Goal: Task Accomplishment & Management: Complete application form

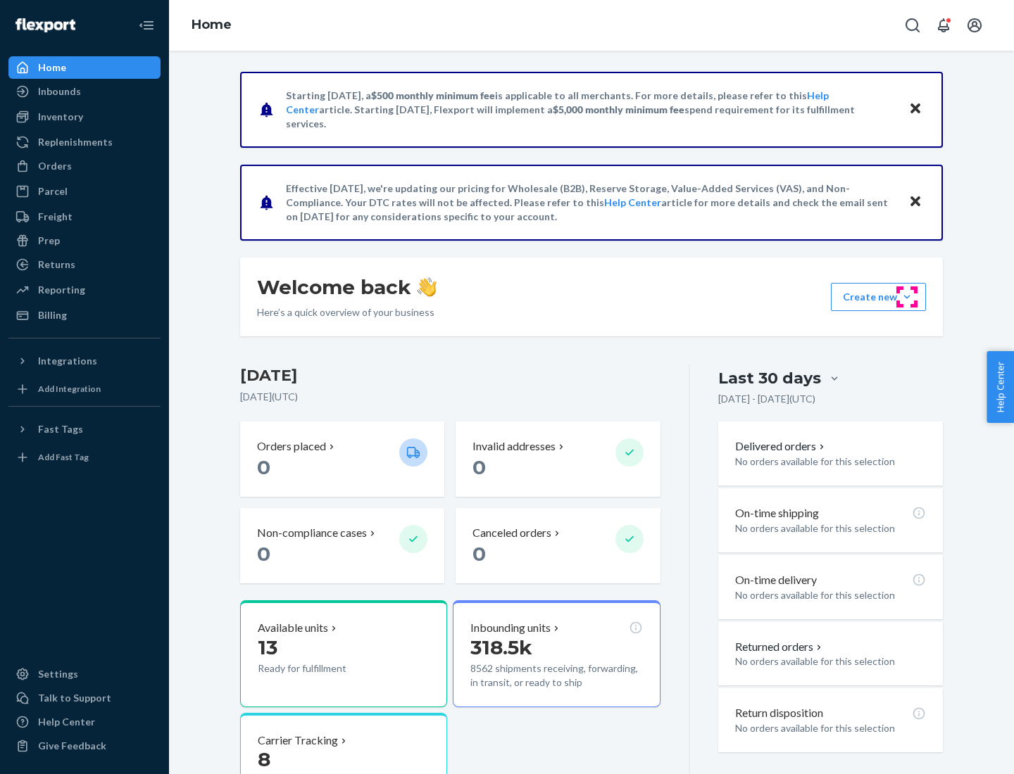
click at [907, 297] on button "Create new Create new inbound Create new order Create new product" at bounding box center [878, 297] width 95 height 28
click at [84, 92] on div "Inbounds" at bounding box center [84, 92] width 149 height 20
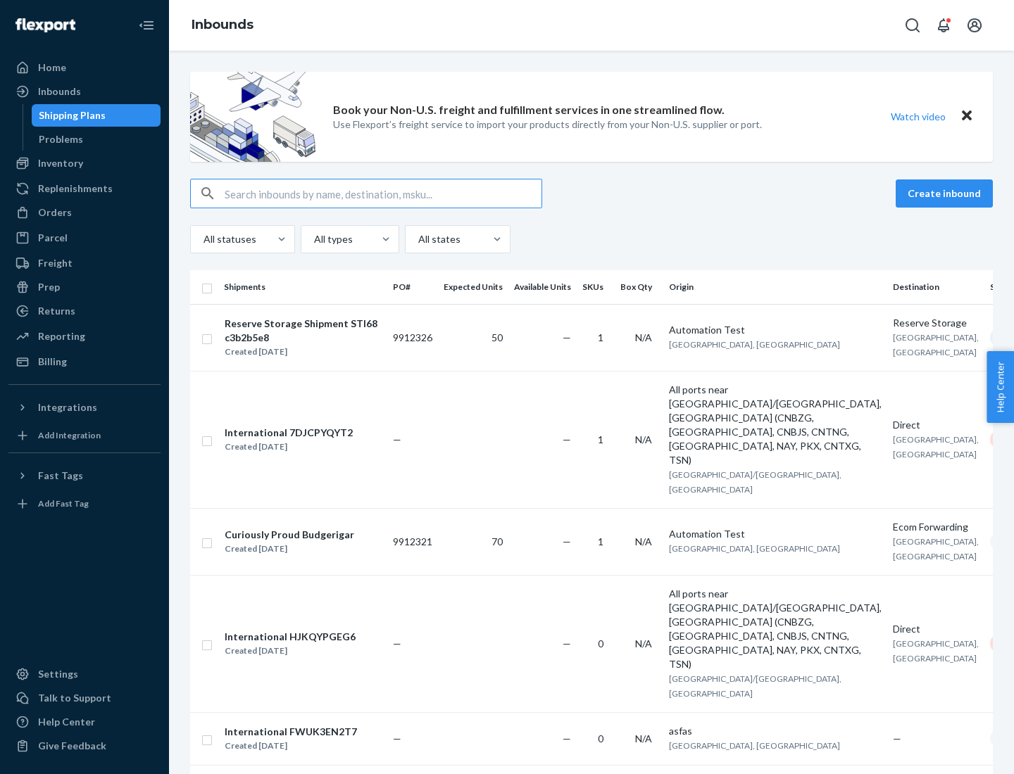
click at [946, 194] on button "Create inbound" at bounding box center [943, 193] width 97 height 28
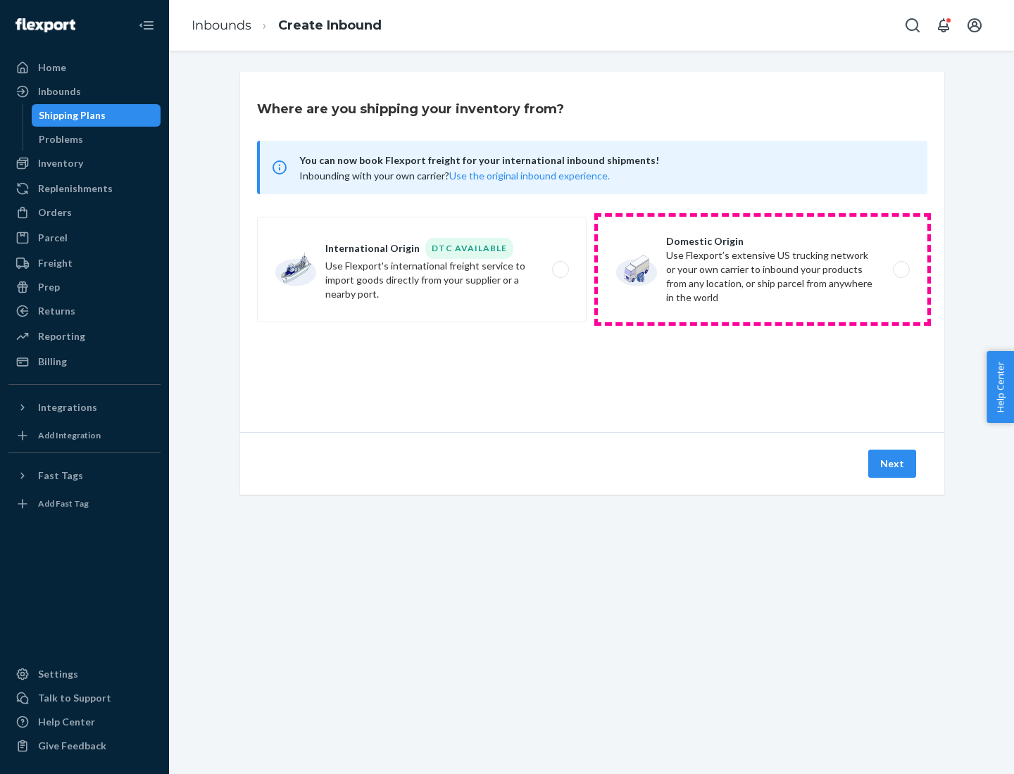
click at [762, 270] on label "Domestic Origin Use Flexport’s extensive US trucking network or your own carrie…" at bounding box center [762, 270] width 329 height 106
click at [900, 270] on input "Domestic Origin Use Flexport’s extensive US trucking network or your own carrie…" at bounding box center [904, 269] width 9 height 9
radio input "true"
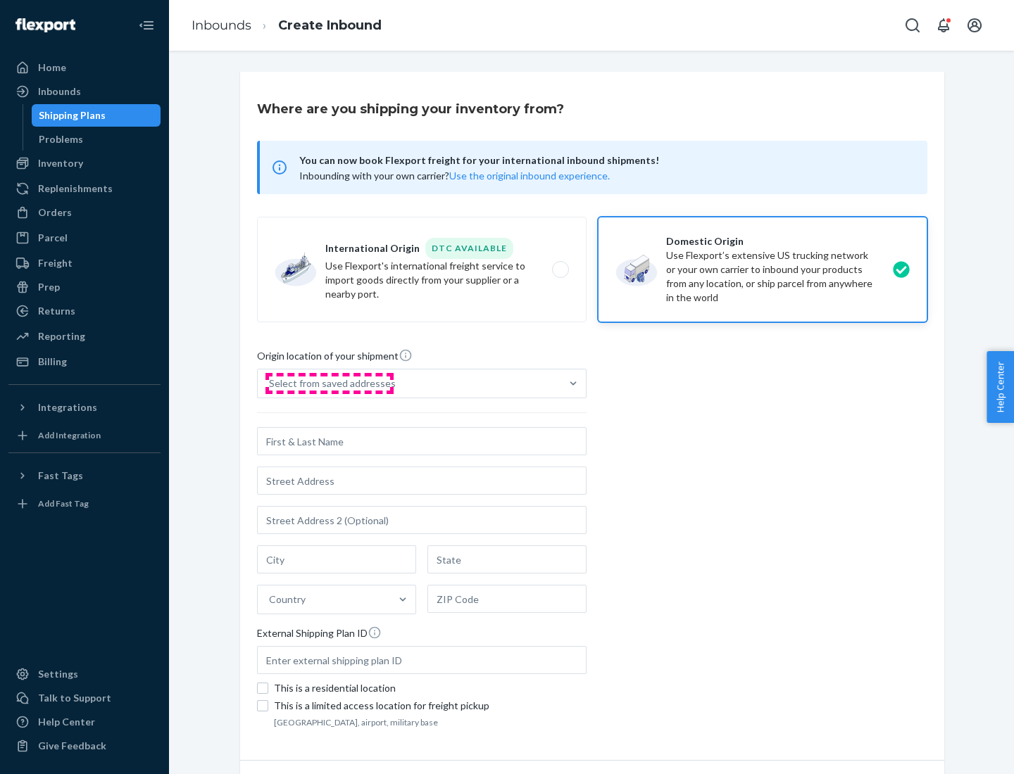
click at [329, 384] on div "Select from saved addresses" at bounding box center [332, 384] width 127 height 14
click at [270, 384] on input "Select from saved addresses" at bounding box center [269, 384] width 1 height 14
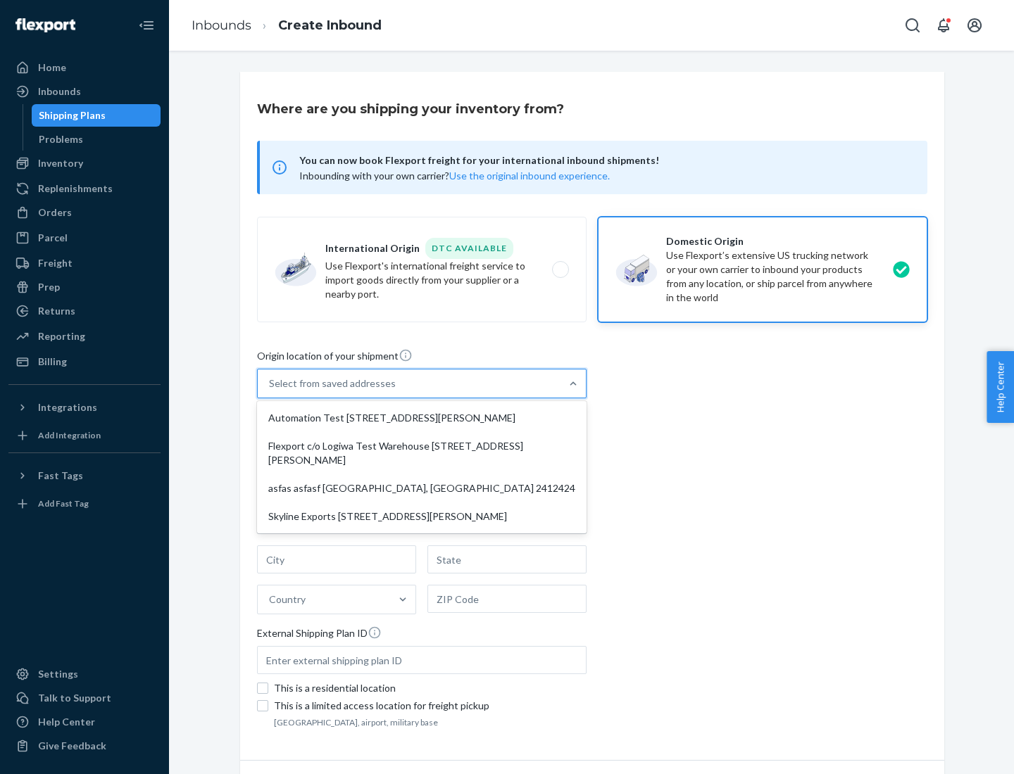
scroll to position [6, 0]
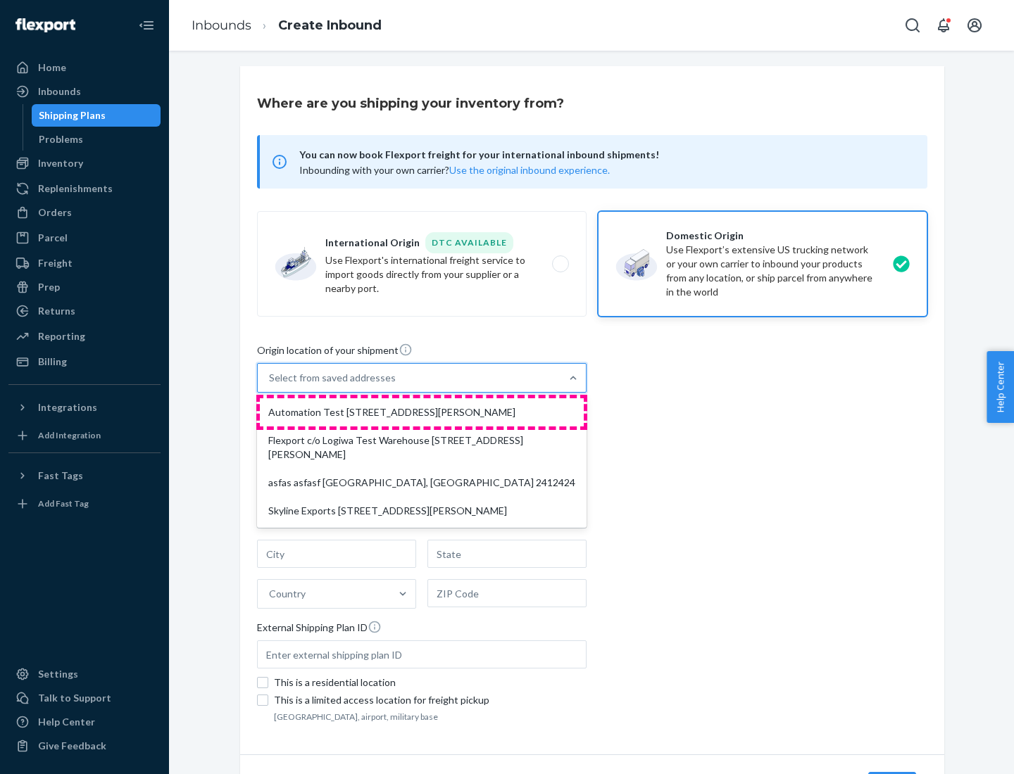
click at [422, 412] on div "Automation Test [STREET_ADDRESS][PERSON_NAME]" at bounding box center [422, 412] width 324 height 28
click at [270, 385] on input "option Automation Test [STREET_ADDRESS][PERSON_NAME] focused, 1 of 4. 4 results…" at bounding box center [269, 378] width 1 height 14
type input "Automation Test"
type input "9th Floor"
type input "[GEOGRAPHIC_DATA]"
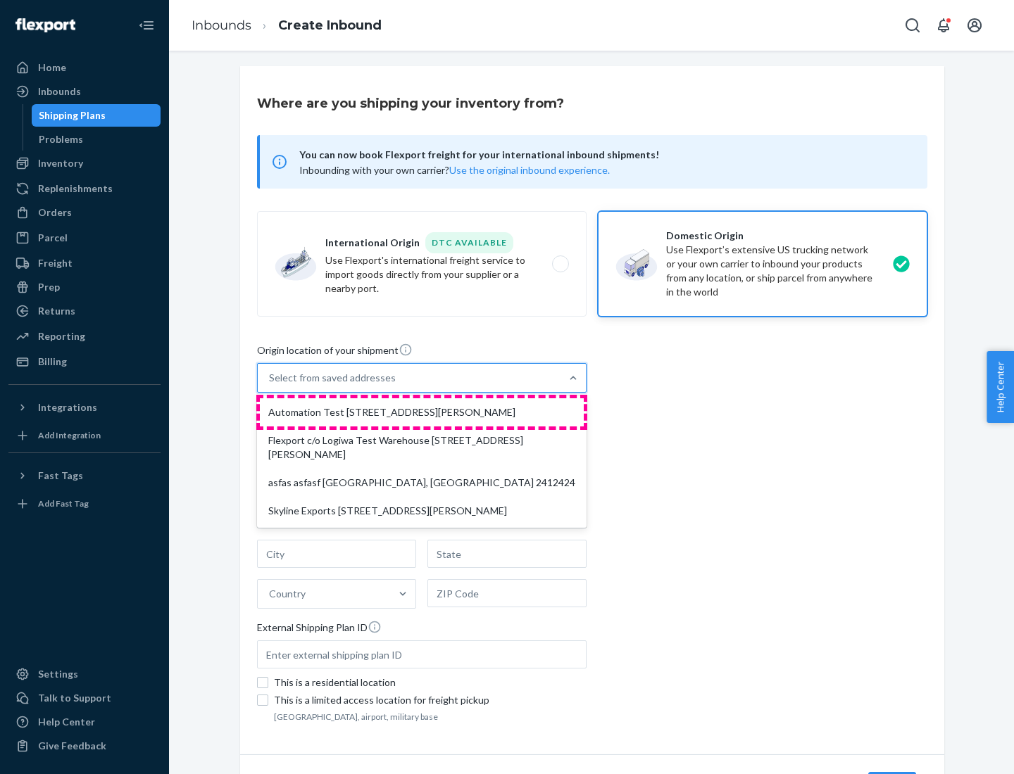
type input "CA"
type input "94104"
type input "[STREET_ADDRESS][PERSON_NAME]"
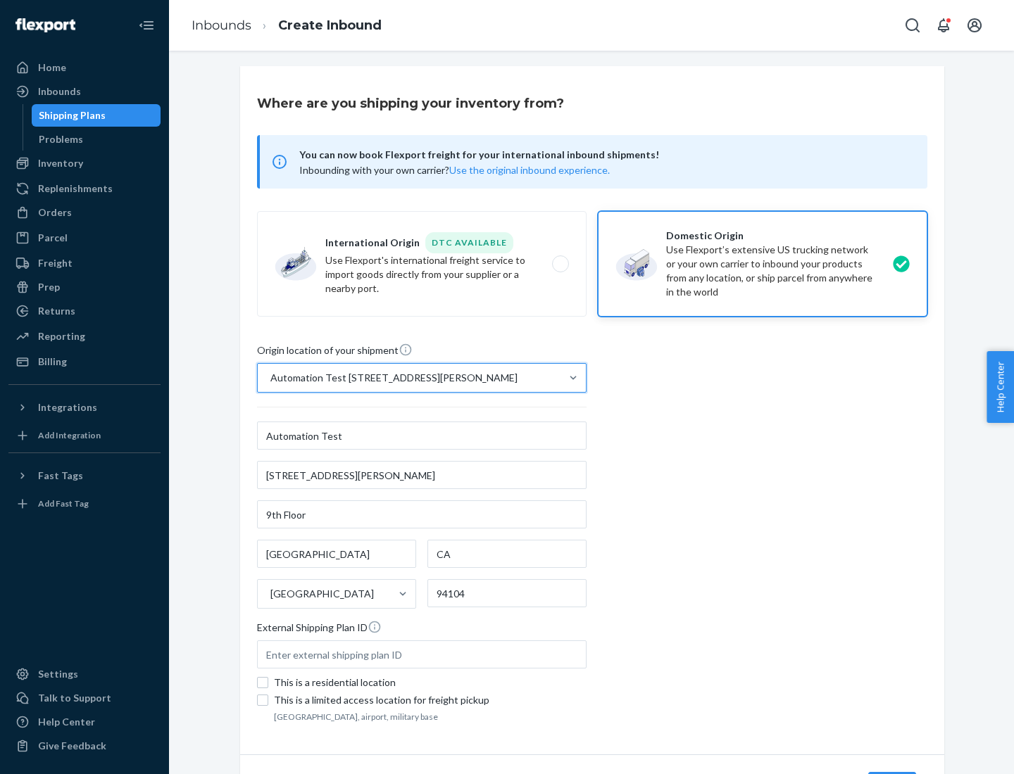
scroll to position [82, 0]
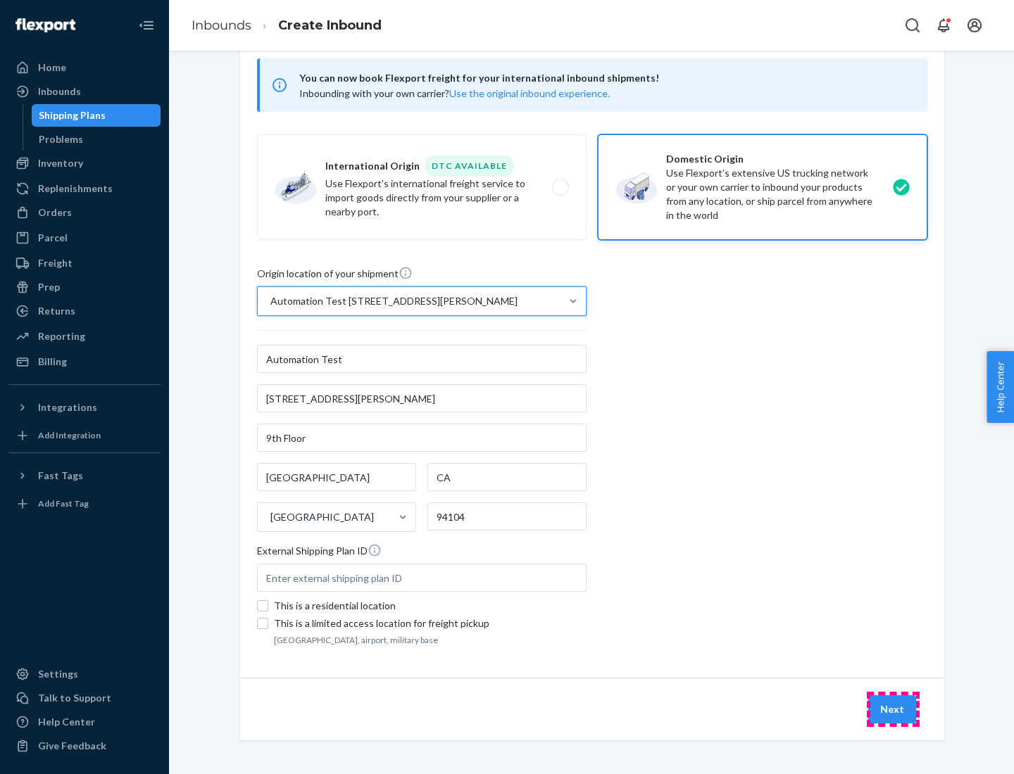
click at [892, 709] on button "Next" at bounding box center [892, 709] width 48 height 28
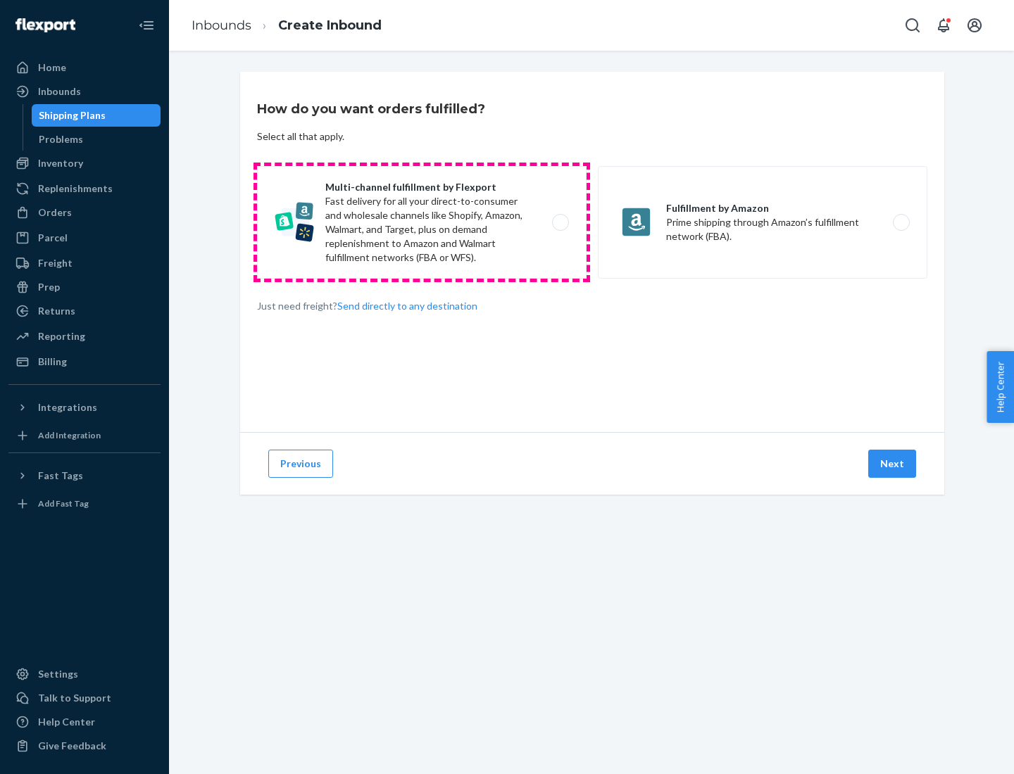
click at [422, 222] on label "Multi-channel fulfillment by Flexport Fast delivery for all your direct-to-cons…" at bounding box center [421, 222] width 329 height 113
click at [560, 222] on input "Multi-channel fulfillment by Flexport Fast delivery for all your direct-to-cons…" at bounding box center [564, 222] width 9 height 9
radio input "true"
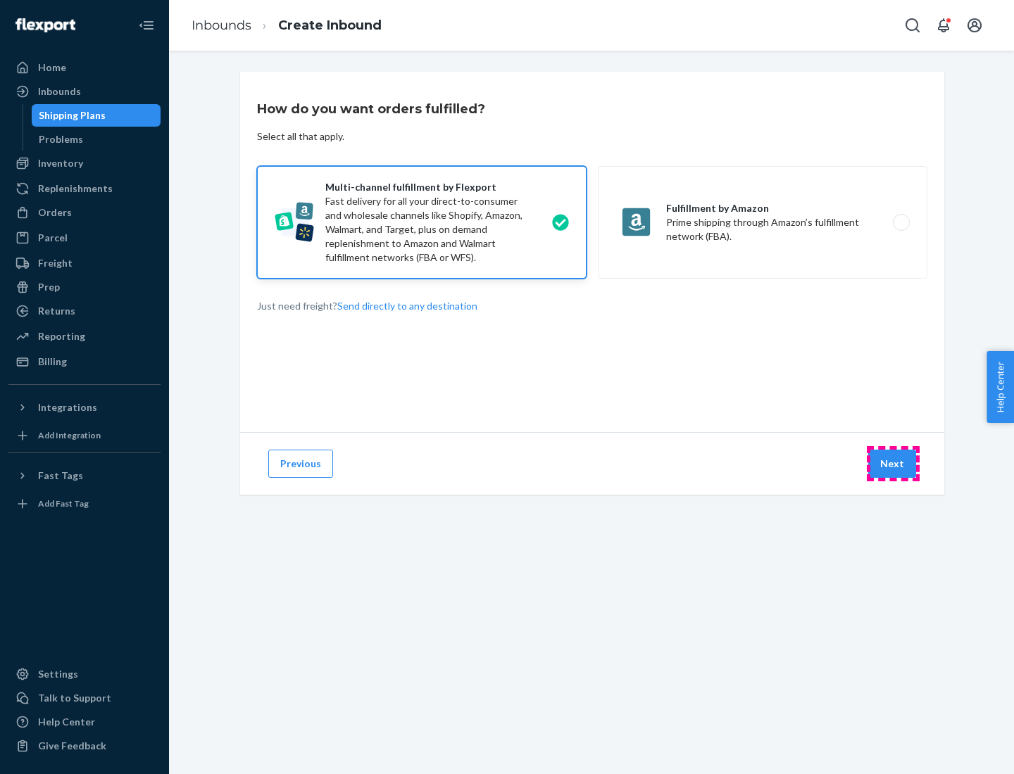
click at [892, 464] on button "Next" at bounding box center [892, 464] width 48 height 28
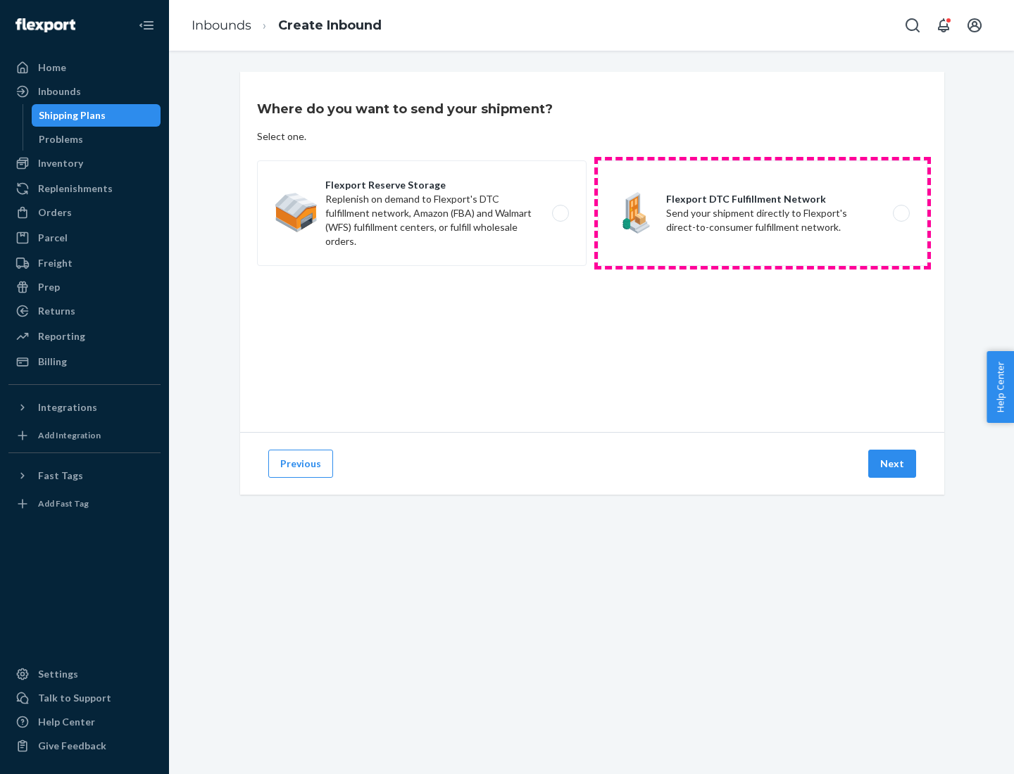
click at [762, 213] on label "Flexport DTC Fulfillment Network Send your shipment directly to Flexport's dire…" at bounding box center [762, 213] width 329 height 106
click at [900, 213] on input "Flexport DTC Fulfillment Network Send your shipment directly to Flexport's dire…" at bounding box center [904, 213] width 9 height 9
radio input "true"
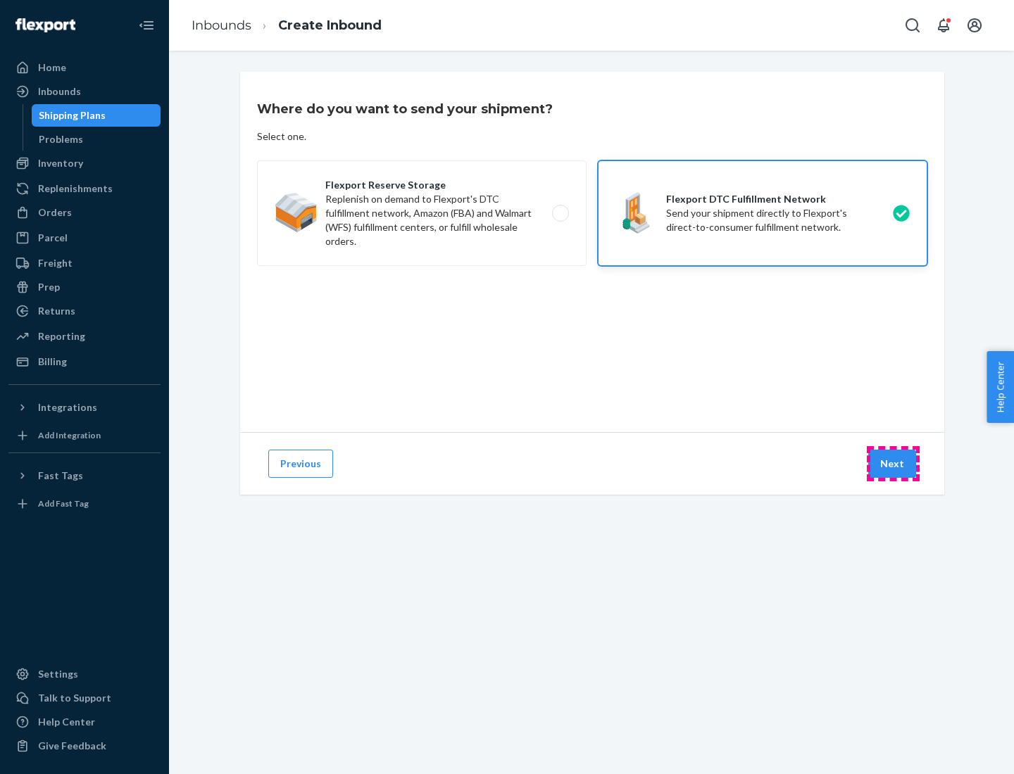
click at [892, 464] on button "Next" at bounding box center [892, 464] width 48 height 28
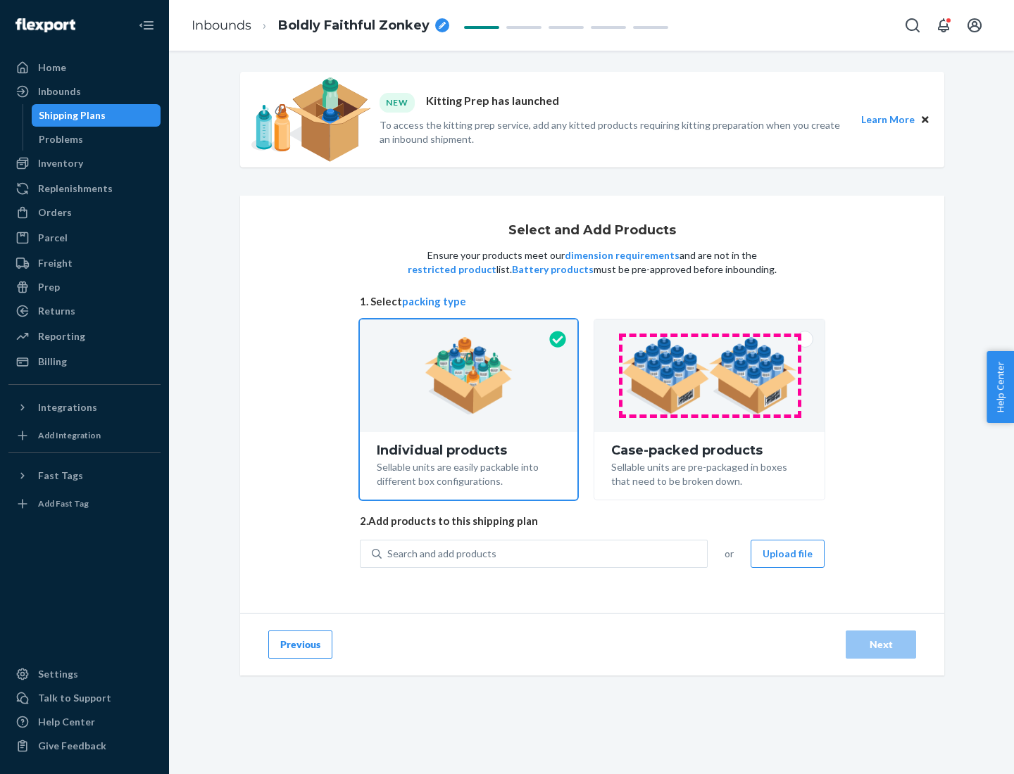
click at [709, 376] on img at bounding box center [709, 375] width 175 height 77
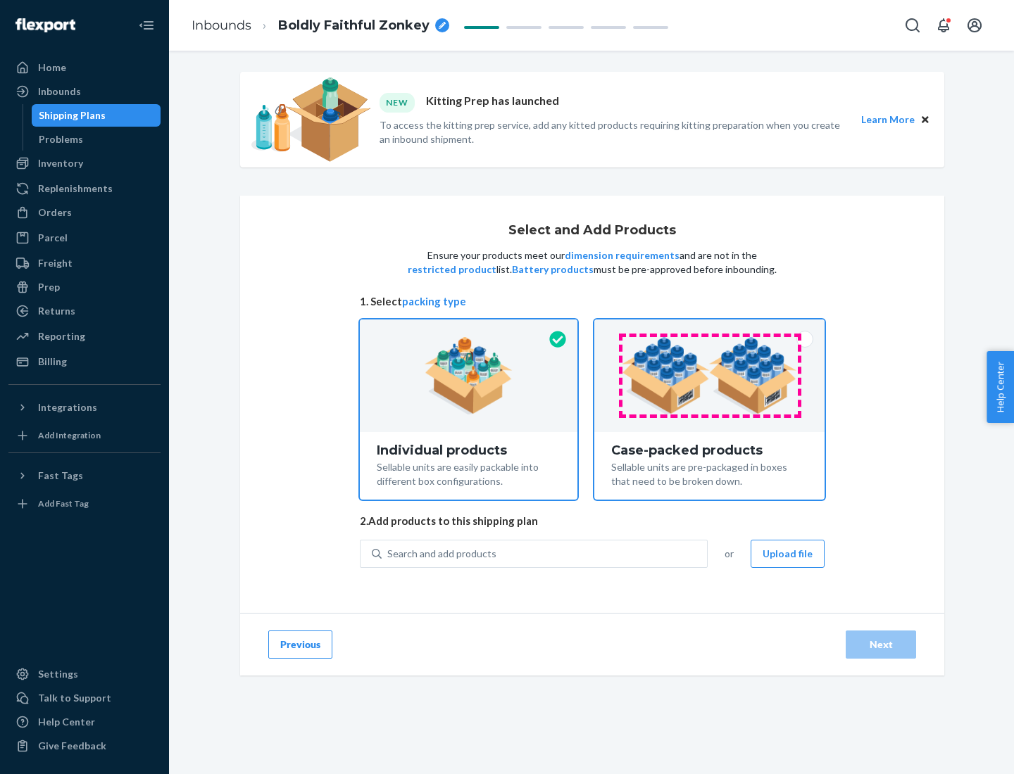
click at [709, 329] on input "Case-packed products Sellable units are pre-packaged in boxes that need to be b…" at bounding box center [709, 324] width 9 height 9
radio input "true"
radio input "false"
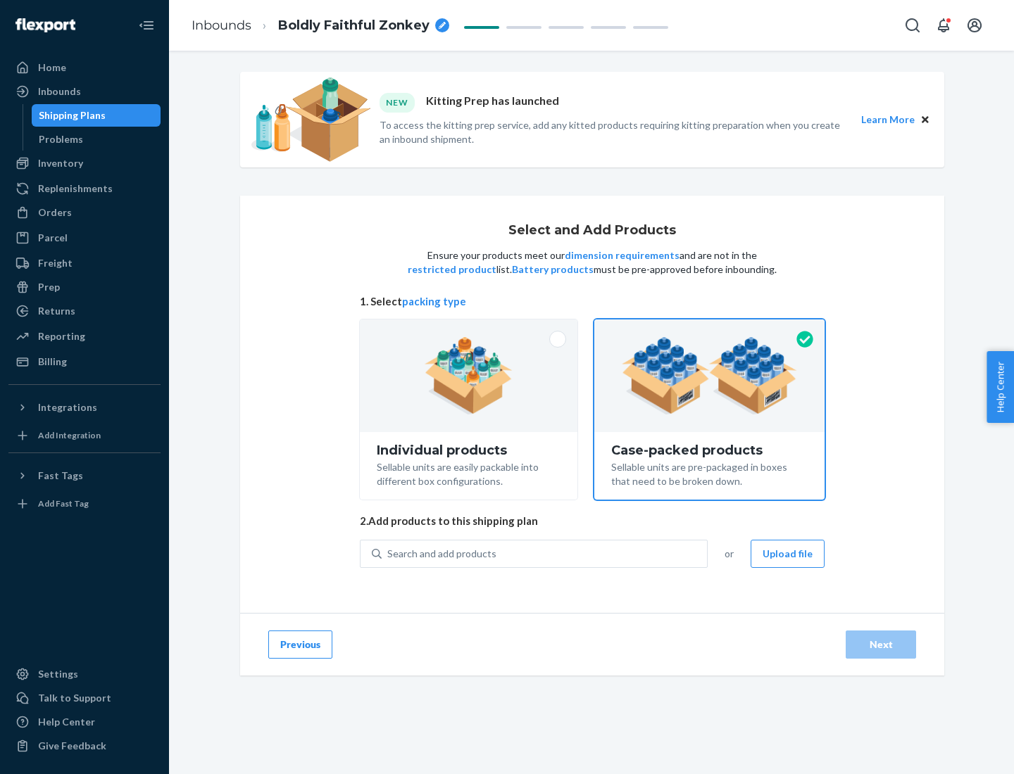
click at [545, 553] on div "Search and add products" at bounding box center [543, 553] width 325 height 25
click at [389, 553] on input "Search and add products" at bounding box center [387, 554] width 1 height 14
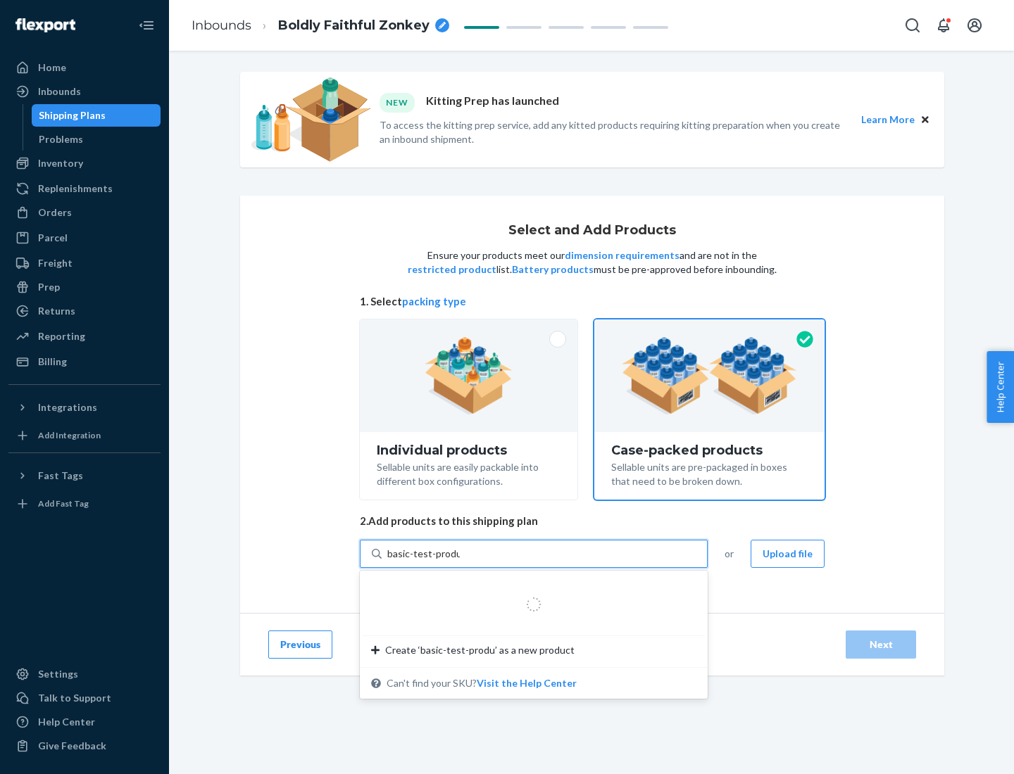
type input "basic-test-product-1"
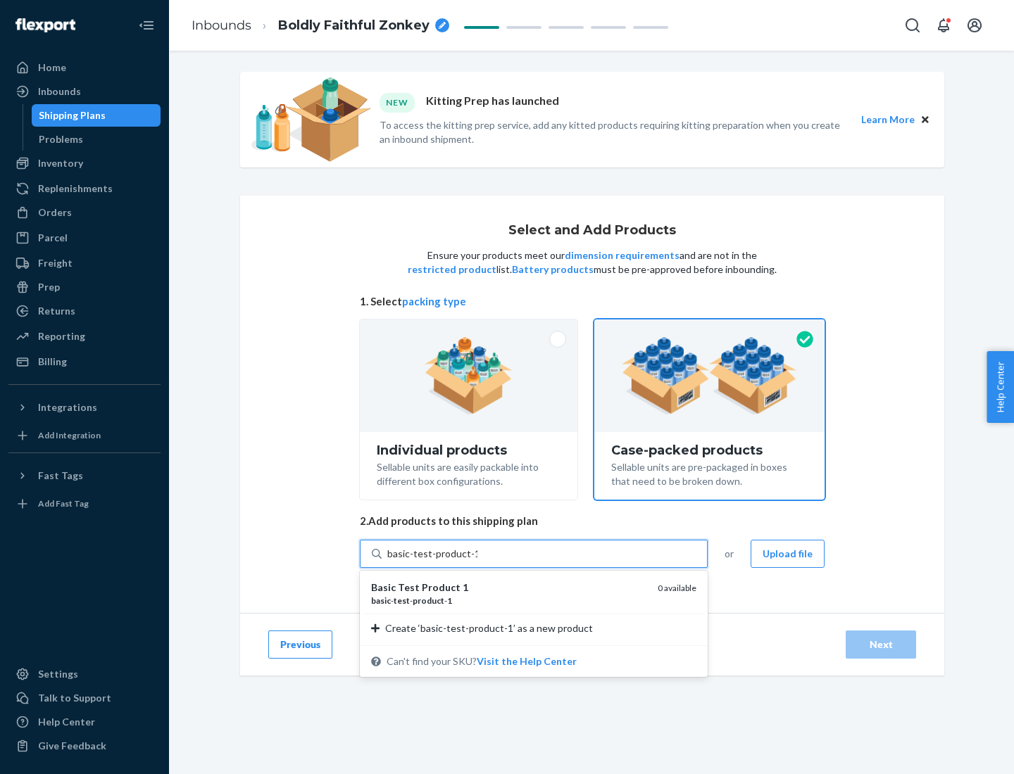
click at [509, 600] on div "basic - test - product - 1" at bounding box center [508, 601] width 275 height 12
click at [477, 561] on input "basic-test-product-1" at bounding box center [432, 554] width 90 height 14
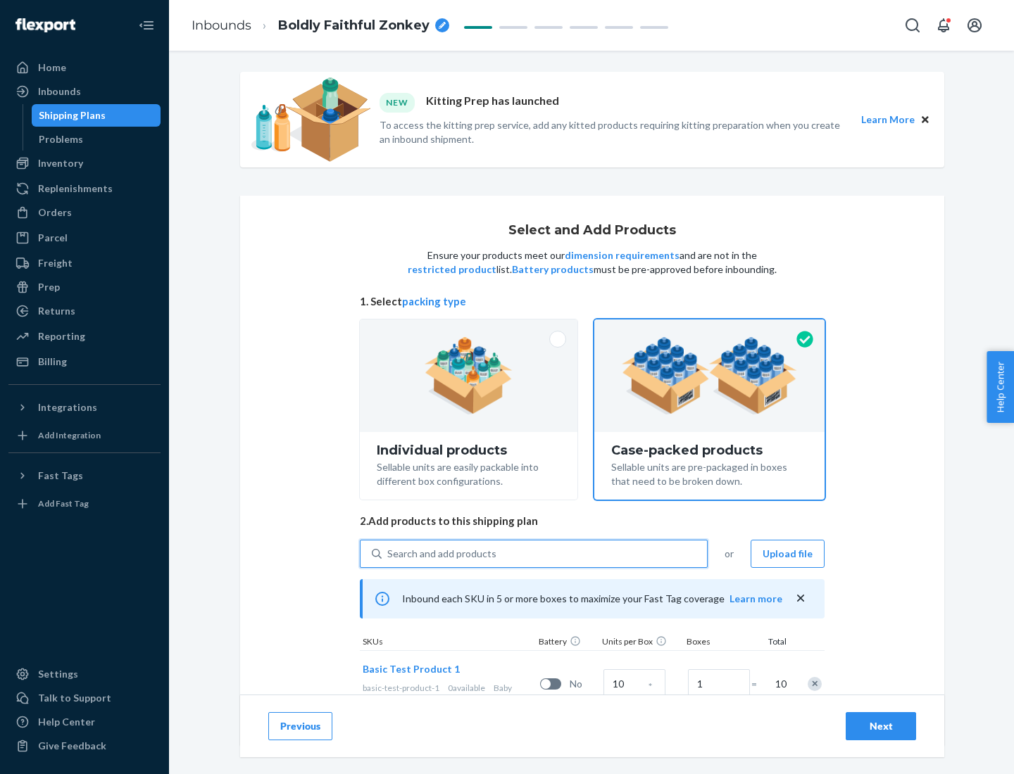
scroll to position [51, 0]
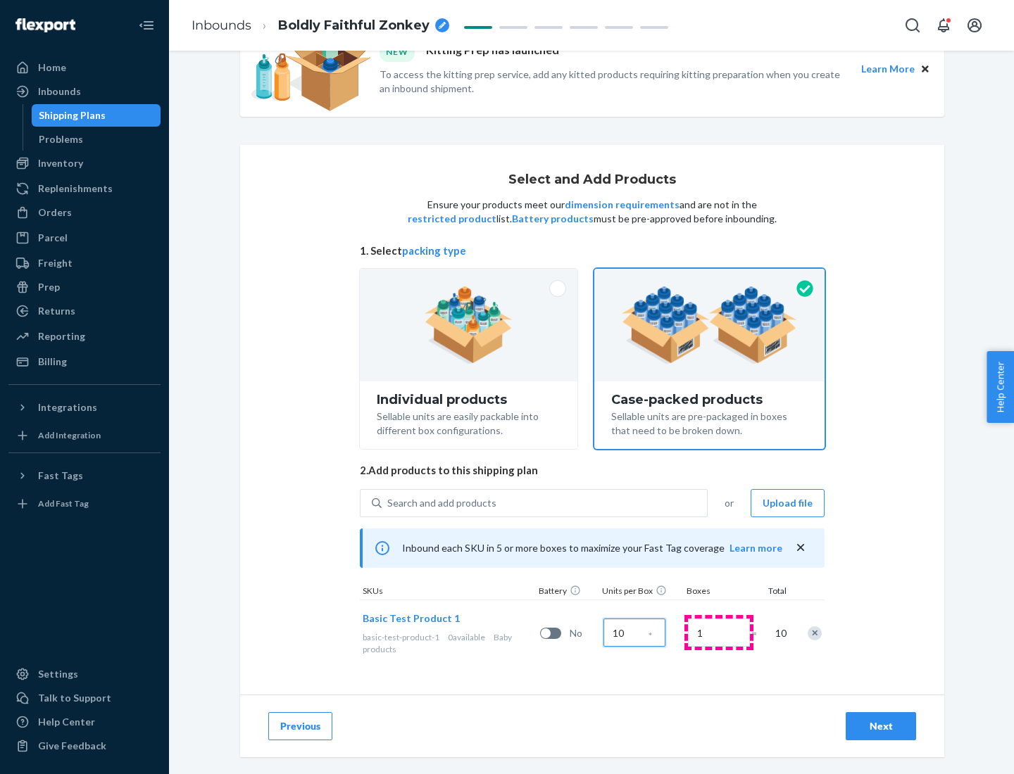
type input "10"
type input "7"
click at [881, 726] on div "Next" at bounding box center [880, 726] width 46 height 14
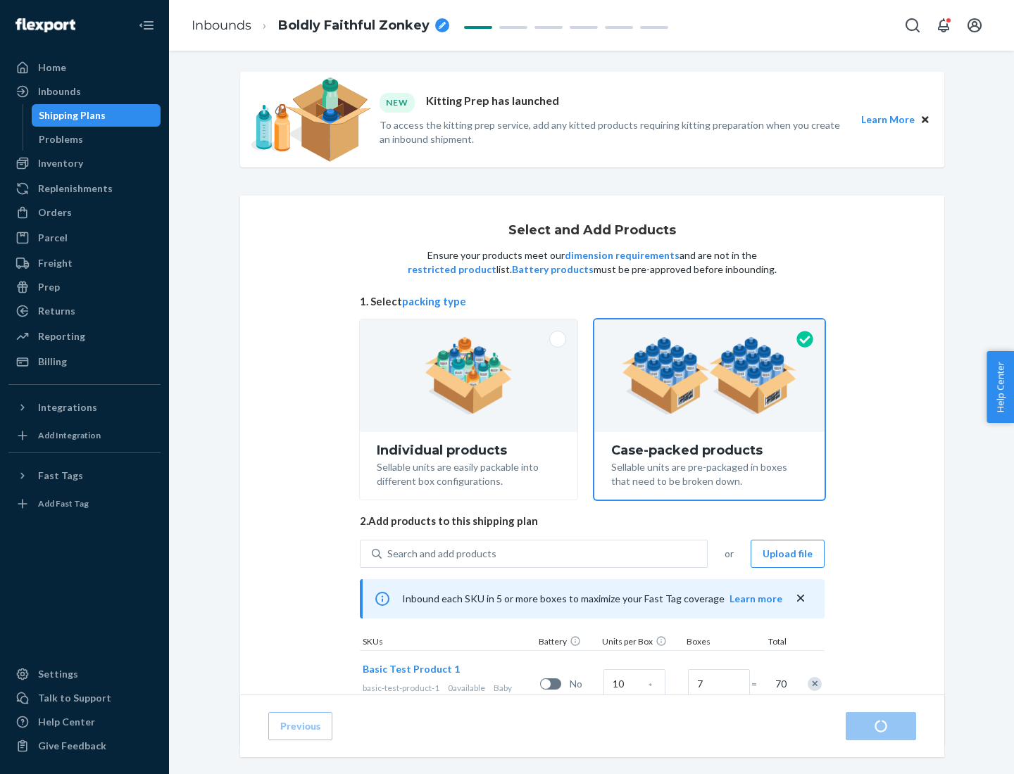
radio input "true"
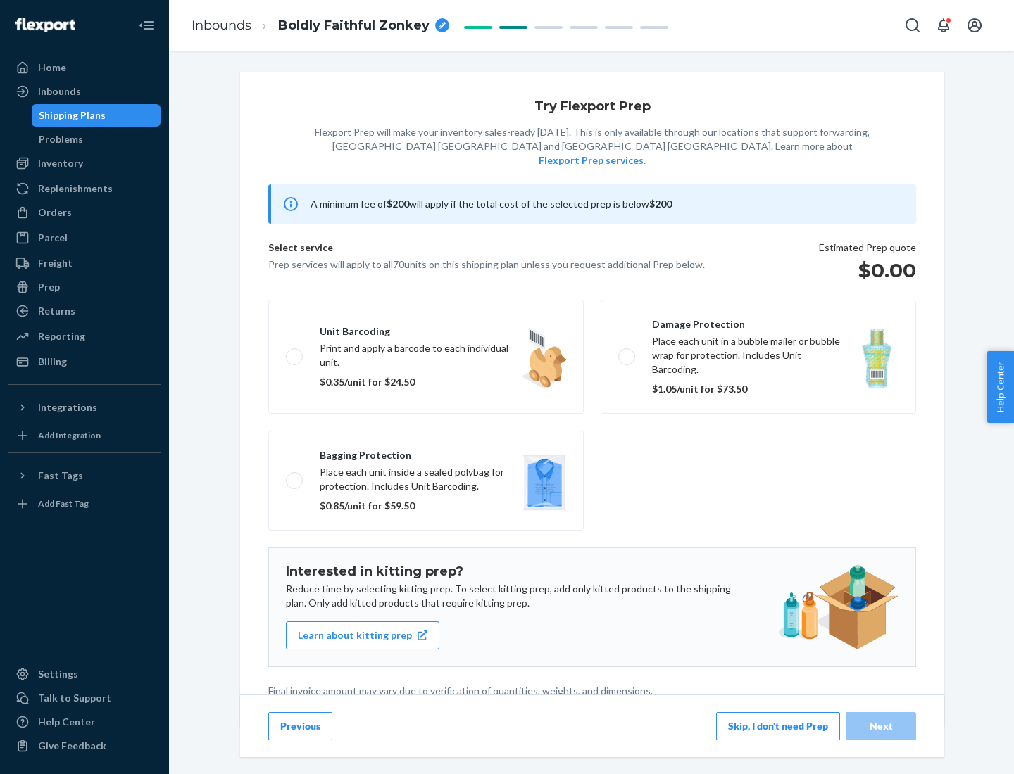
scroll to position [4, 0]
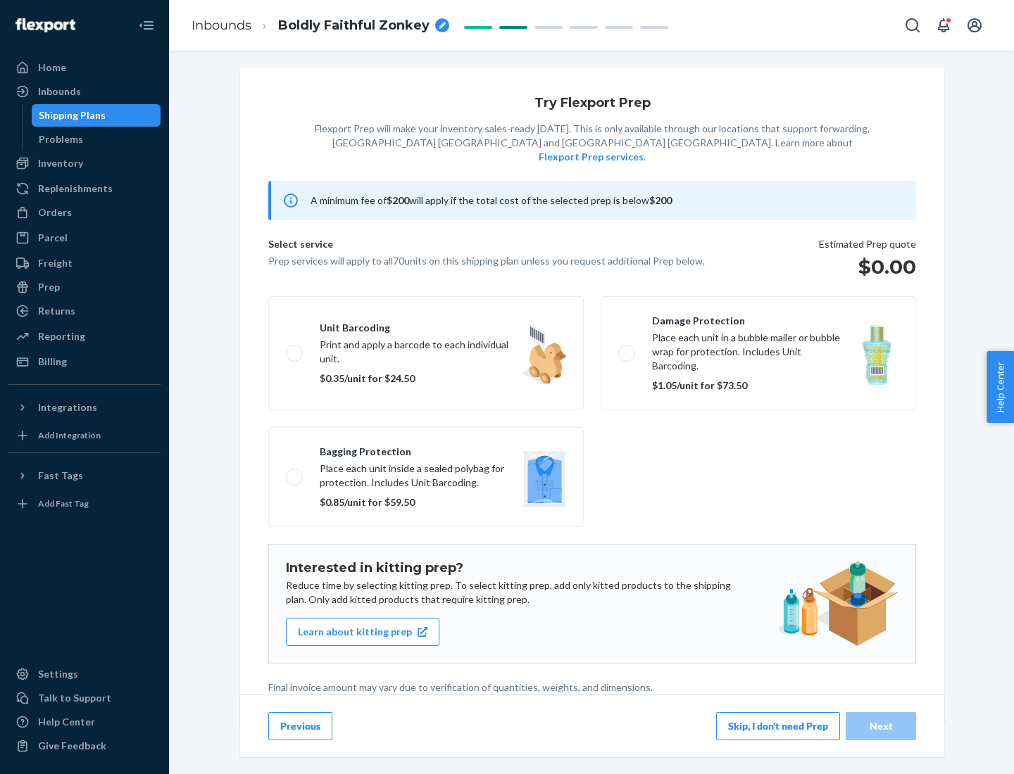
click at [426, 448] on label "Bagging protection Place each unit inside a sealed polybag for protection. Incl…" at bounding box center [425, 477] width 315 height 100
click at [295, 472] on input "Bagging protection Place each unit inside a sealed polybag for protection. Incl…" at bounding box center [290, 476] width 9 height 9
checkbox input "true"
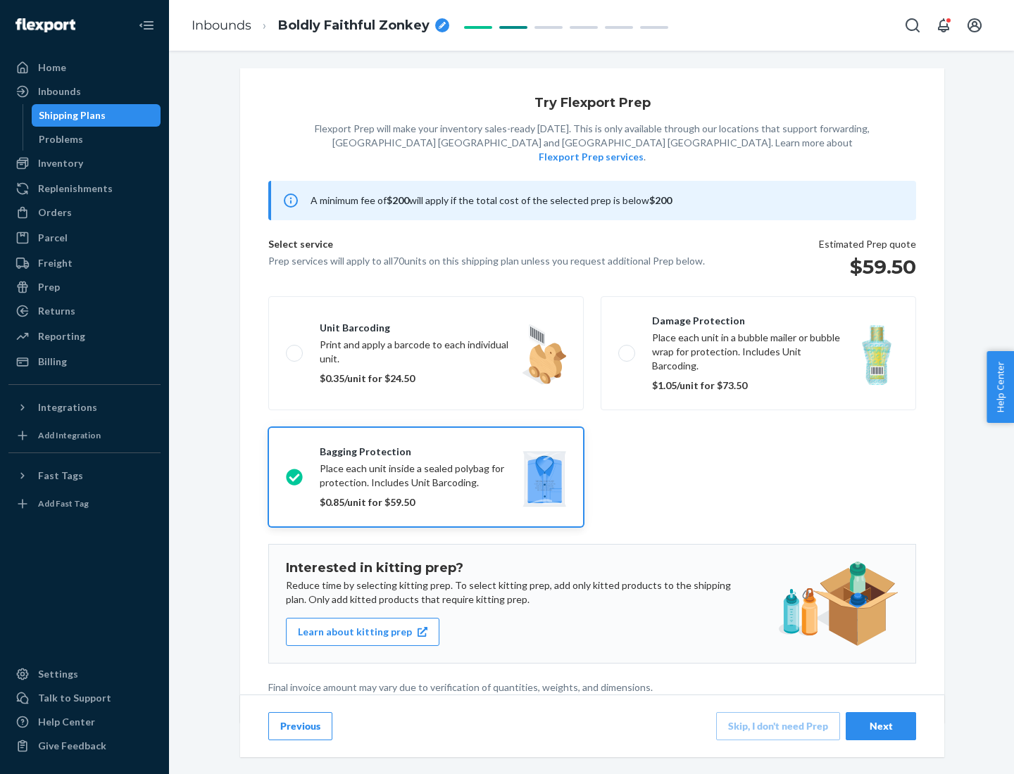
click at [881, 726] on div "Next" at bounding box center [880, 726] width 46 height 14
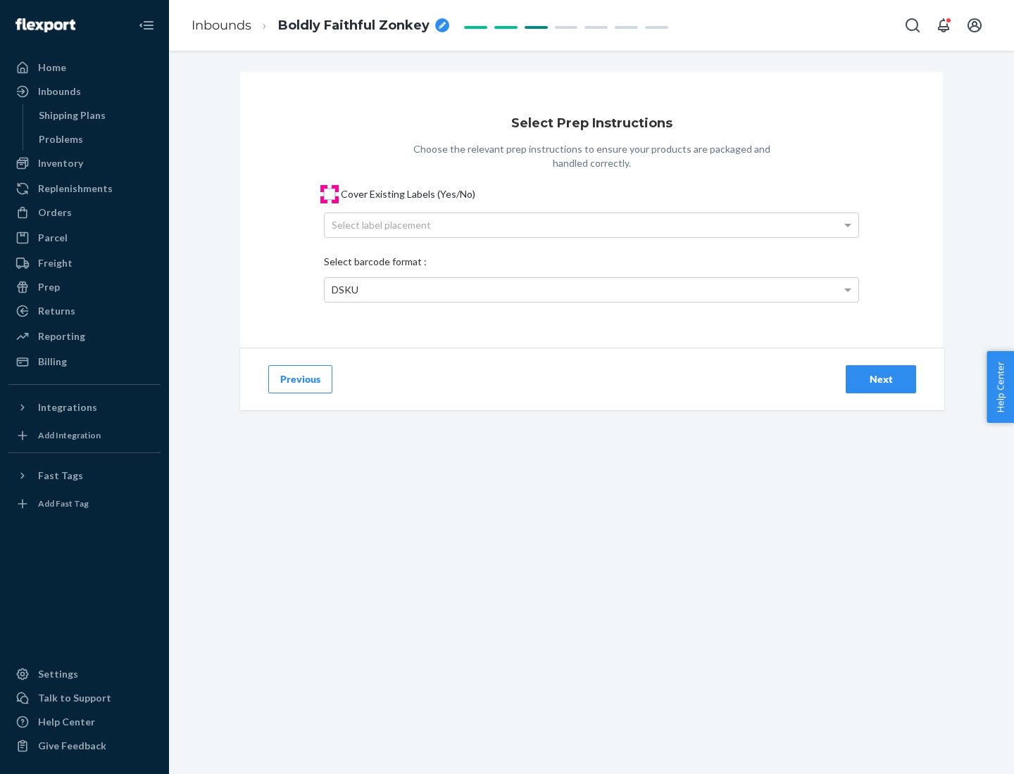
click at [329, 194] on input "Cover Existing Labels (Yes/No)" at bounding box center [329, 194] width 11 height 11
checkbox input "true"
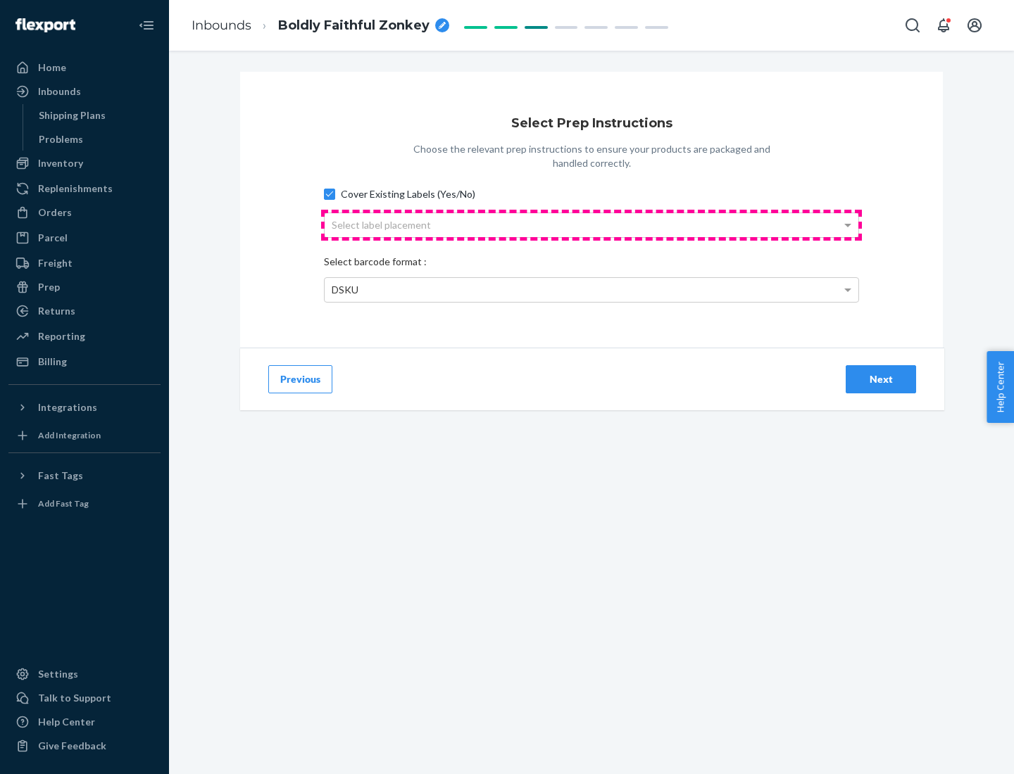
click at [591, 225] on div "Select label placement" at bounding box center [591, 225] width 534 height 24
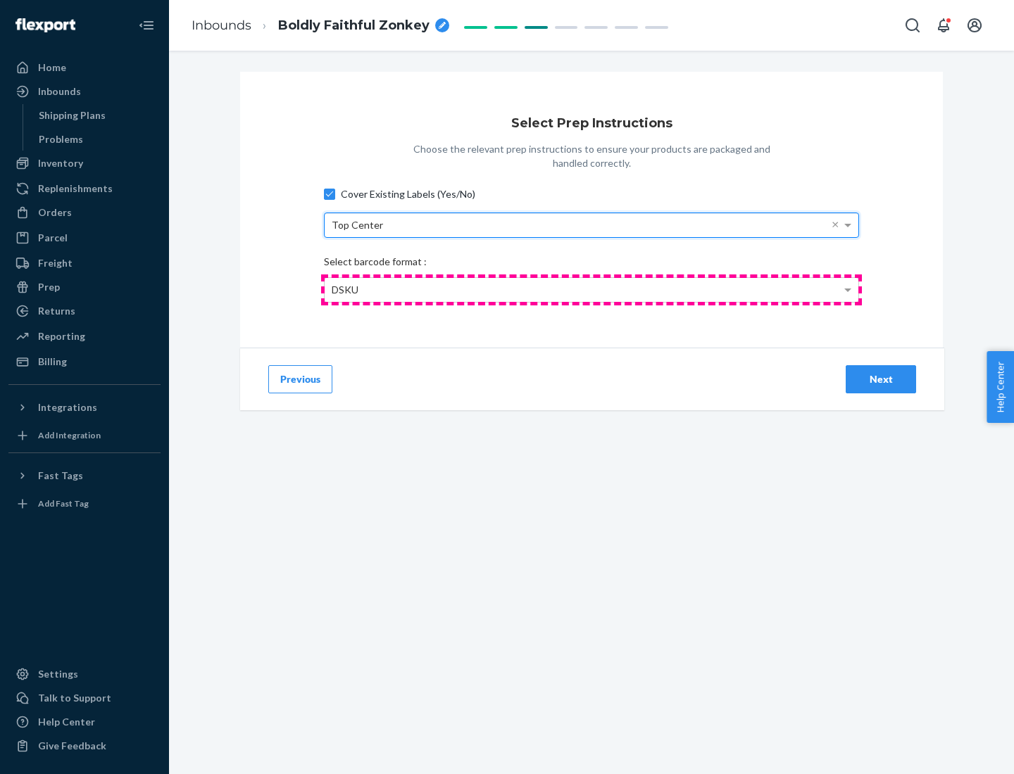
click at [591, 289] on div "DSKU" at bounding box center [591, 290] width 534 height 24
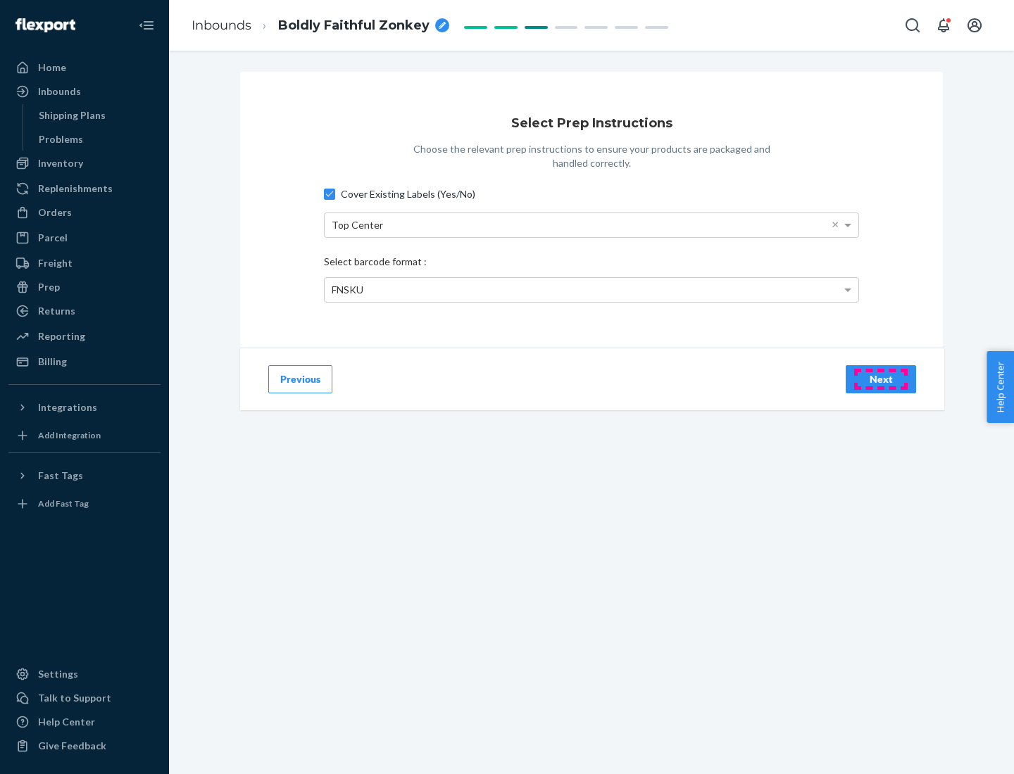
click at [881, 379] on div "Next" at bounding box center [880, 379] width 46 height 14
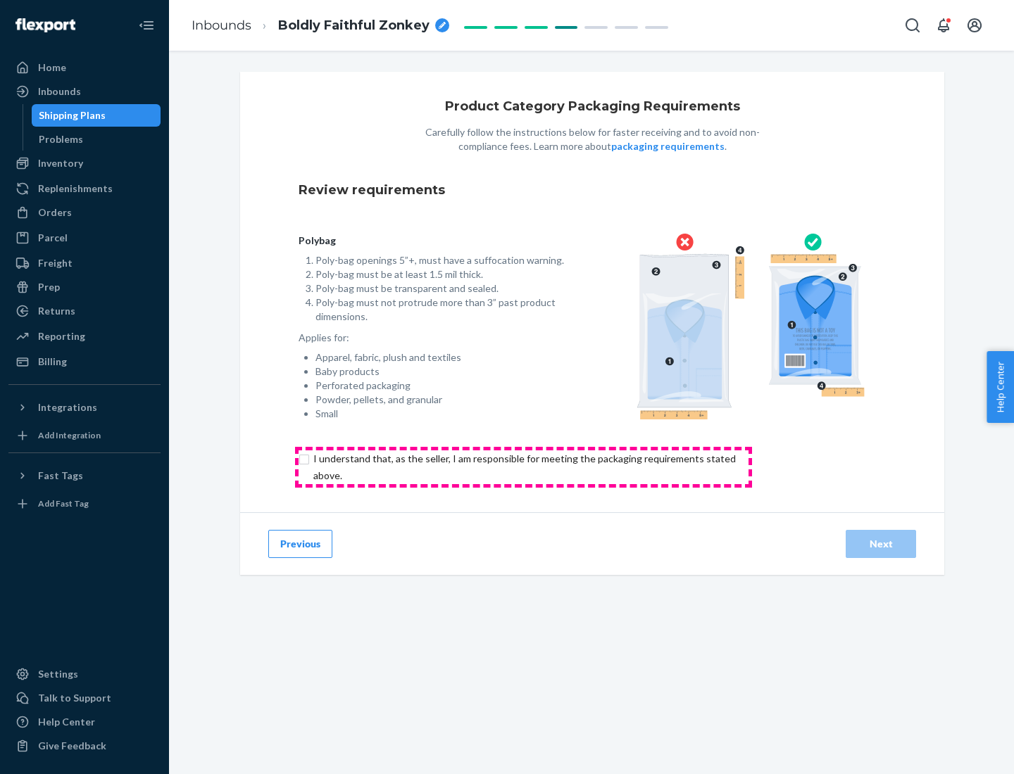
click at [523, 467] on input "checkbox" at bounding box center [532, 467] width 468 height 34
checkbox input "true"
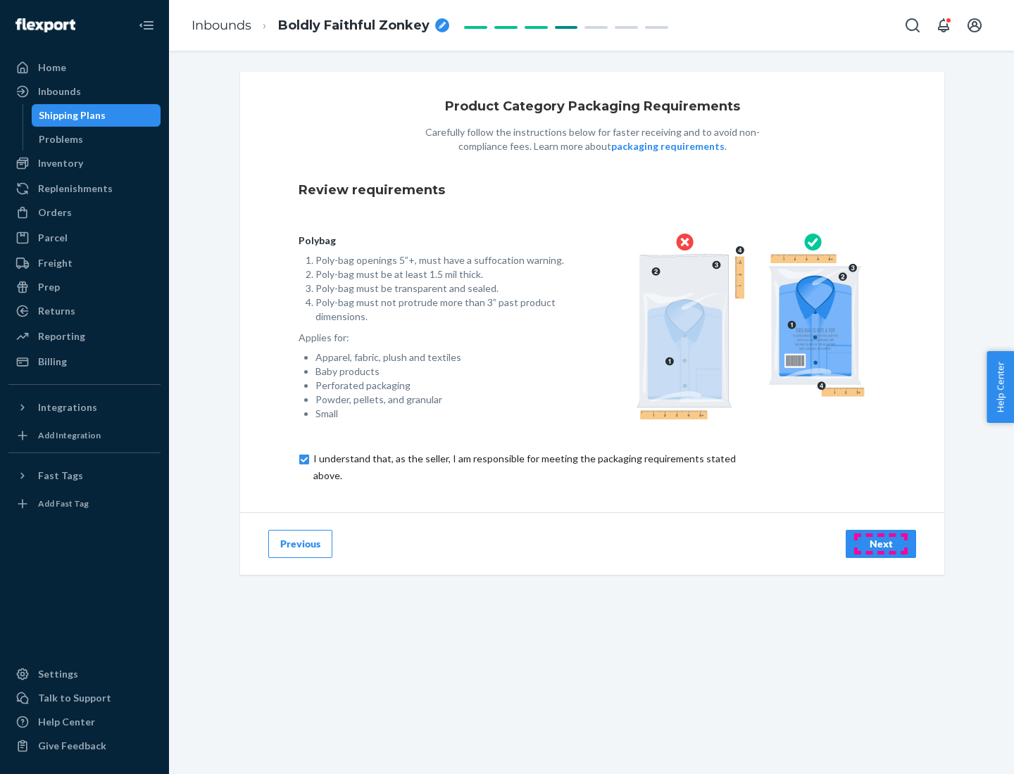
click at [881, 543] on div "Next" at bounding box center [880, 544] width 46 height 14
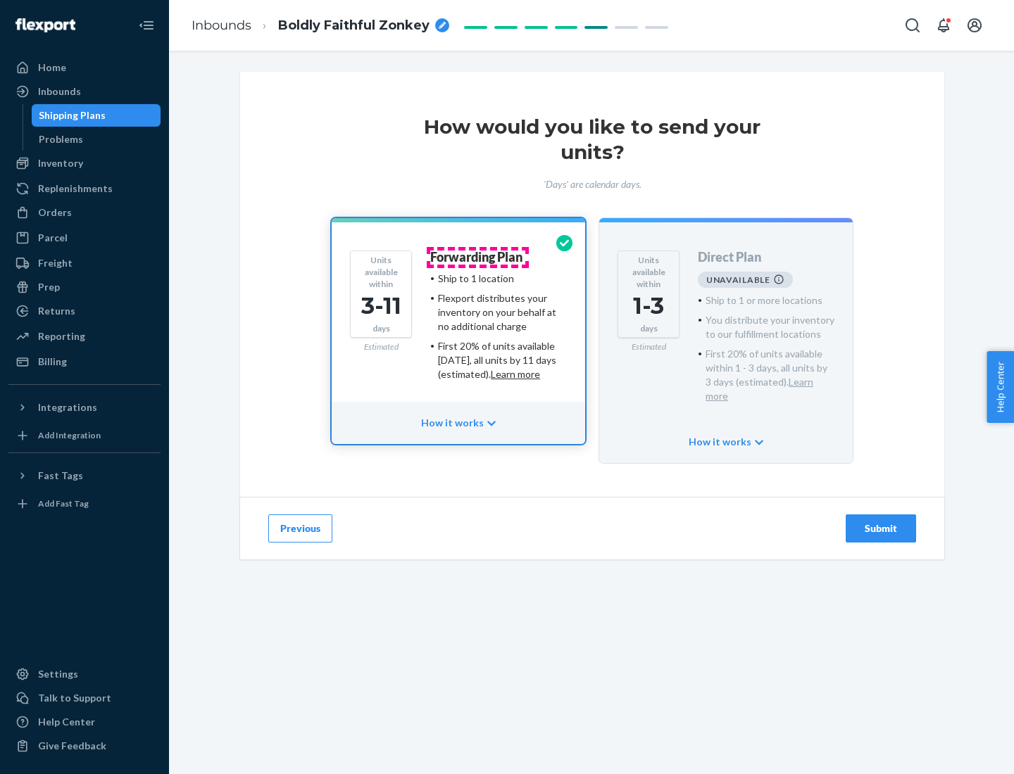
click at [477, 257] on h4 "Forwarding Plan" at bounding box center [476, 258] width 92 height 14
click at [881, 522] on div "Submit" at bounding box center [880, 529] width 46 height 14
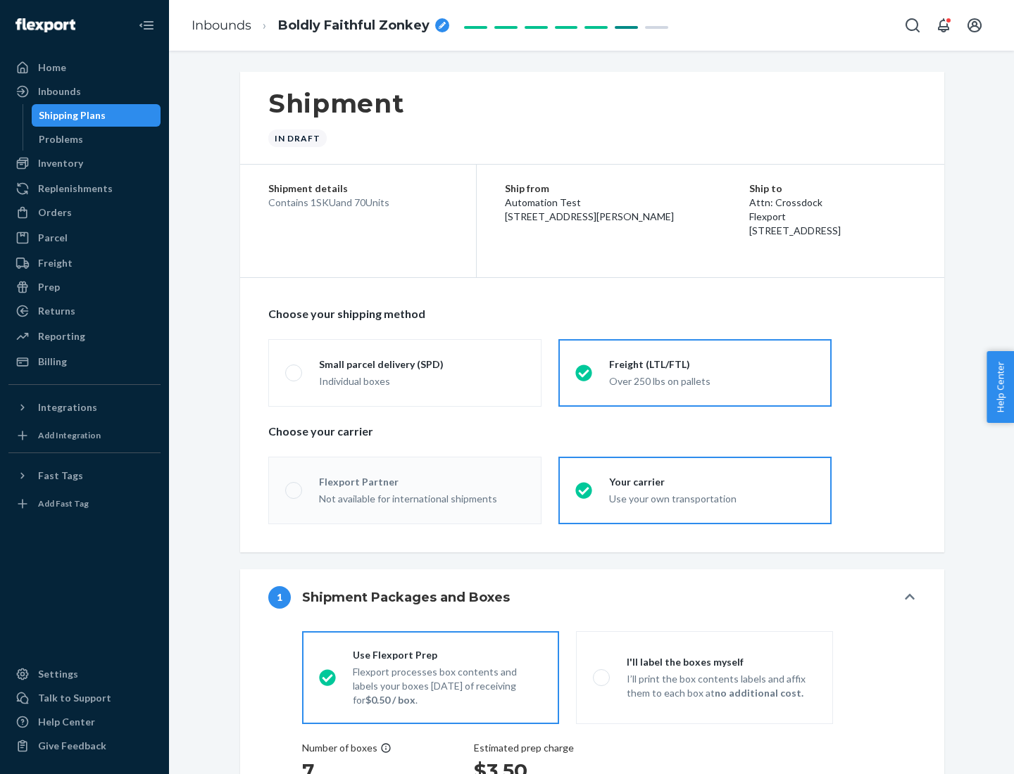
radio input "true"
radio input "false"
radio input "true"
radio input "false"
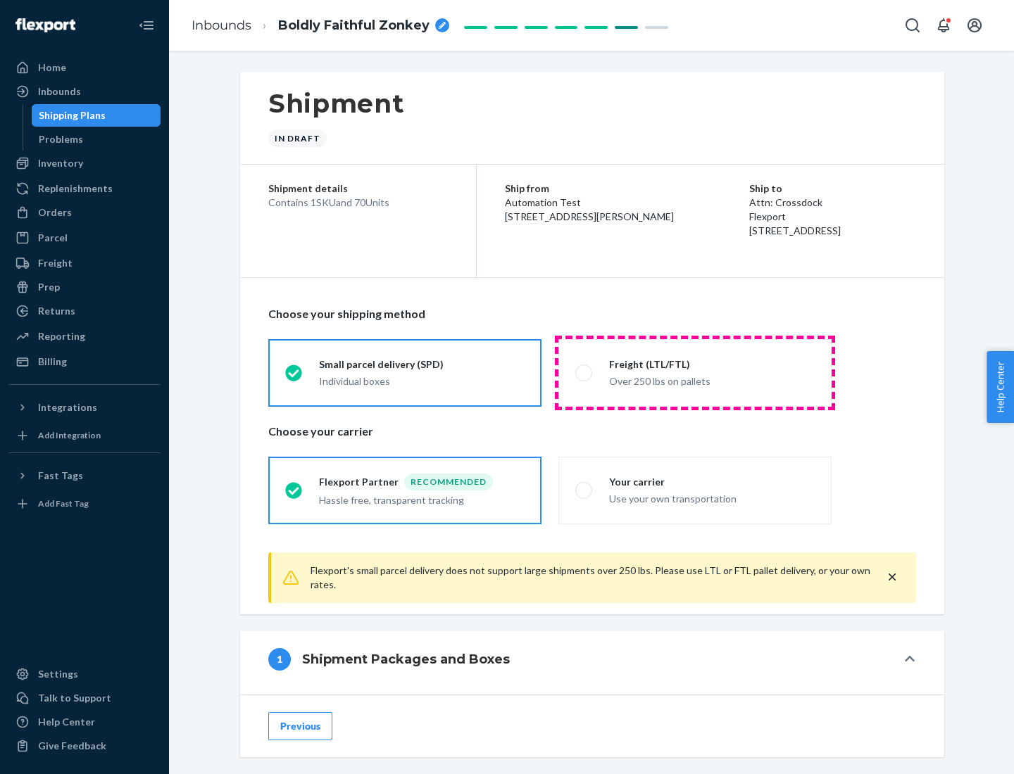
click at [695, 372] on div "Over 250 lbs on pallets" at bounding box center [712, 380] width 206 height 17
click at [584, 372] on input "Freight (LTL/FTL) Over 250 lbs on pallets" at bounding box center [579, 372] width 9 height 9
radio input "true"
radio input "false"
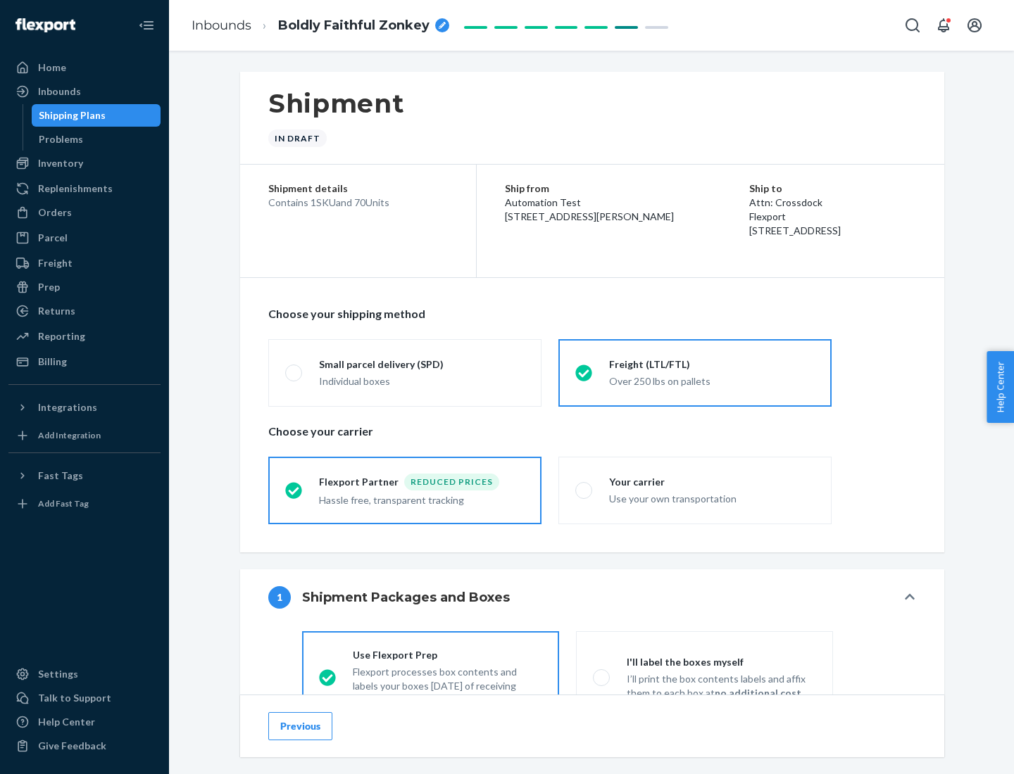
scroll to position [78, 0]
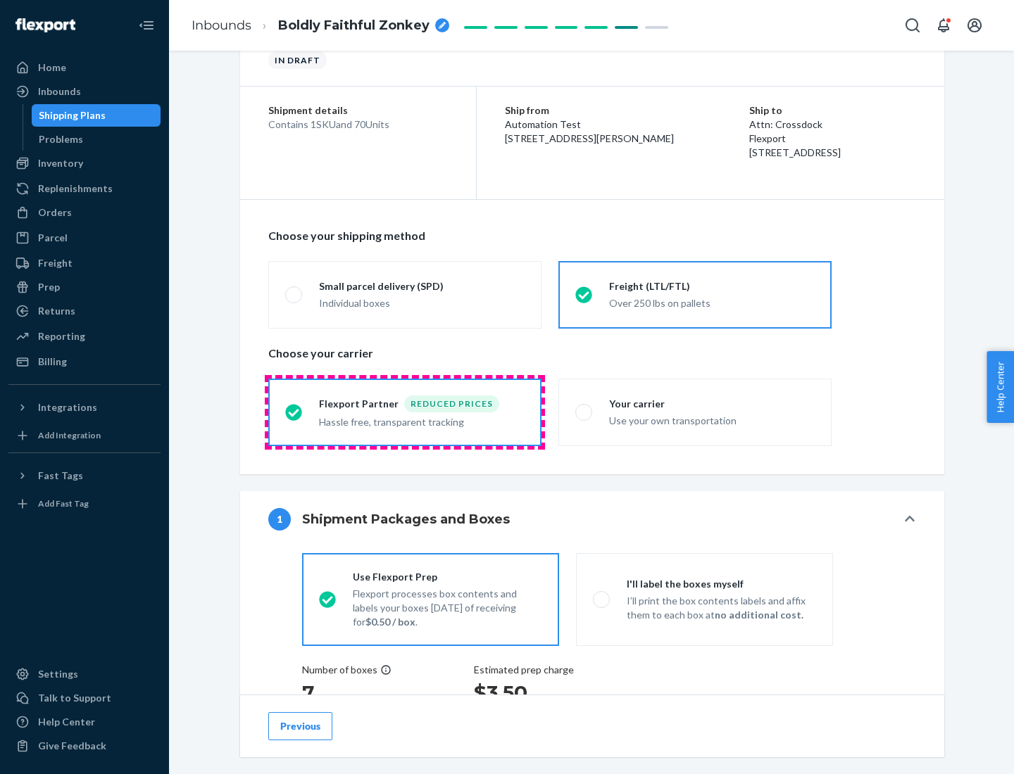
click at [405, 412] on div "Hassle free, transparent tracking" at bounding box center [422, 420] width 206 height 17
click at [294, 412] on input "Flexport Partner Reduced prices Hassle free, transparent tracking" at bounding box center [289, 412] width 9 height 9
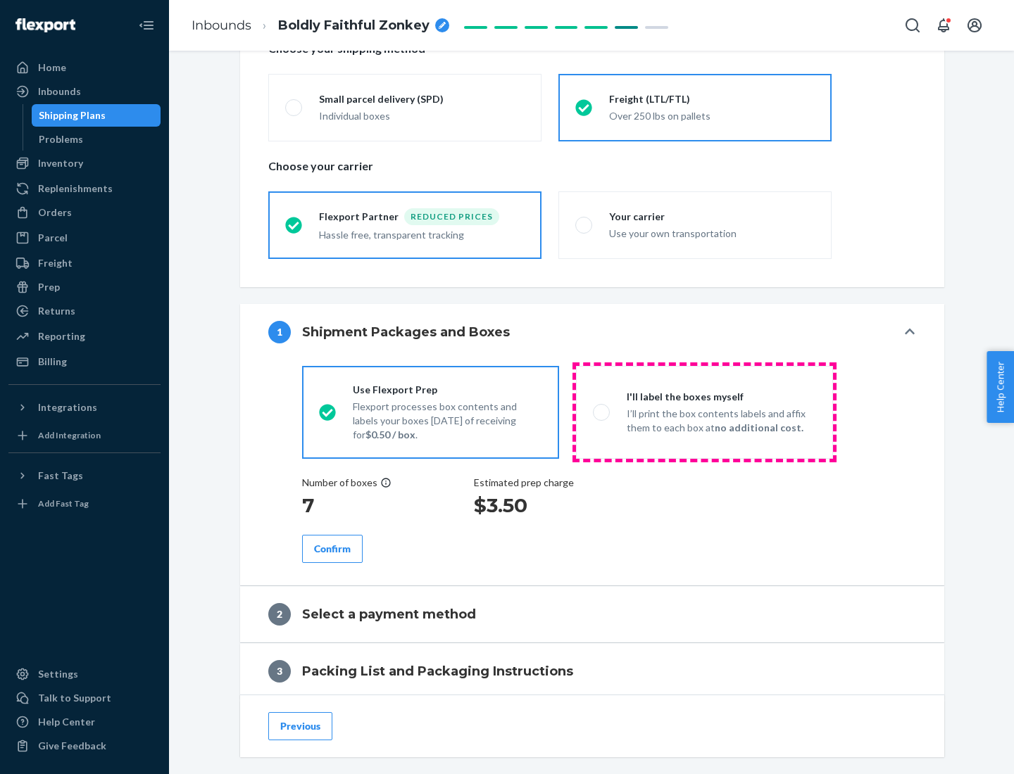
click at [704, 412] on p "I’ll print the box contents labels and affix them to each box at no additional …" at bounding box center [720, 421] width 189 height 28
click at [602, 412] on input "I'll label the boxes myself I’ll print the box contents labels and affix them t…" at bounding box center [597, 412] width 9 height 9
radio input "true"
radio input "false"
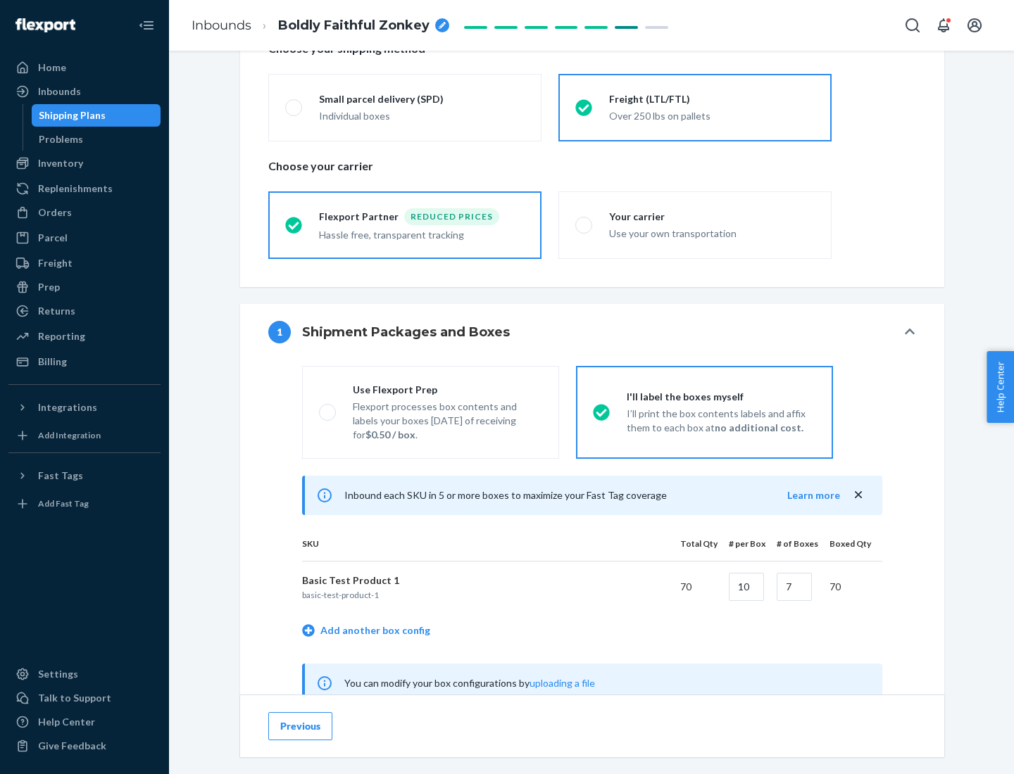
scroll to position [440, 0]
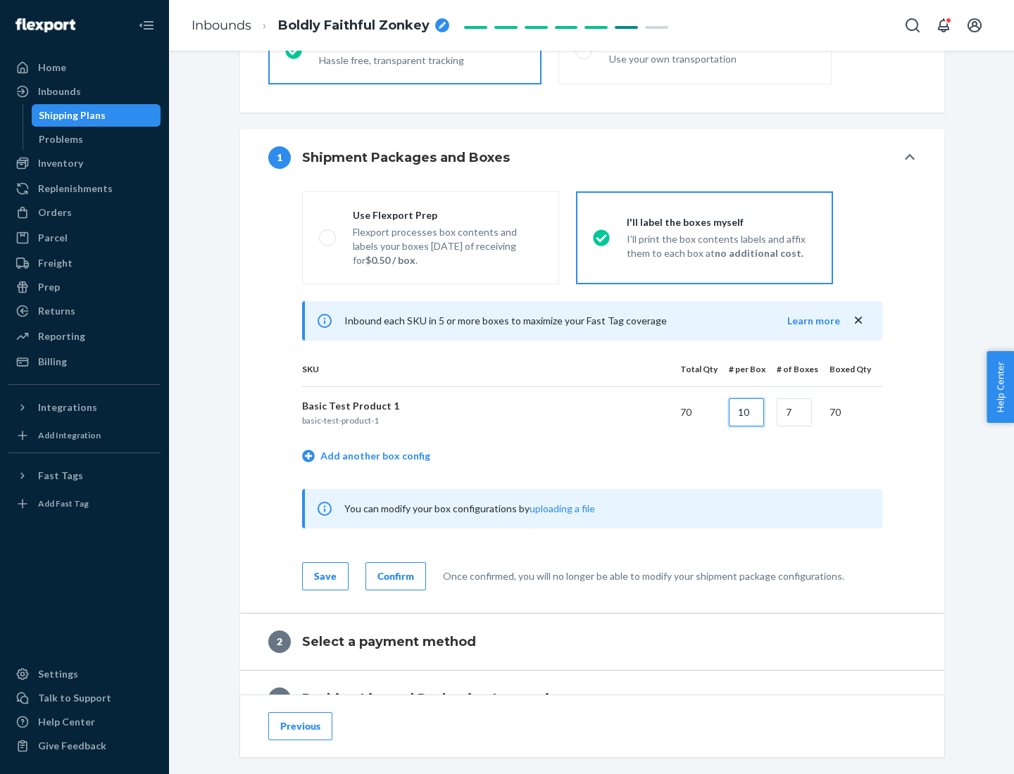
type input "10"
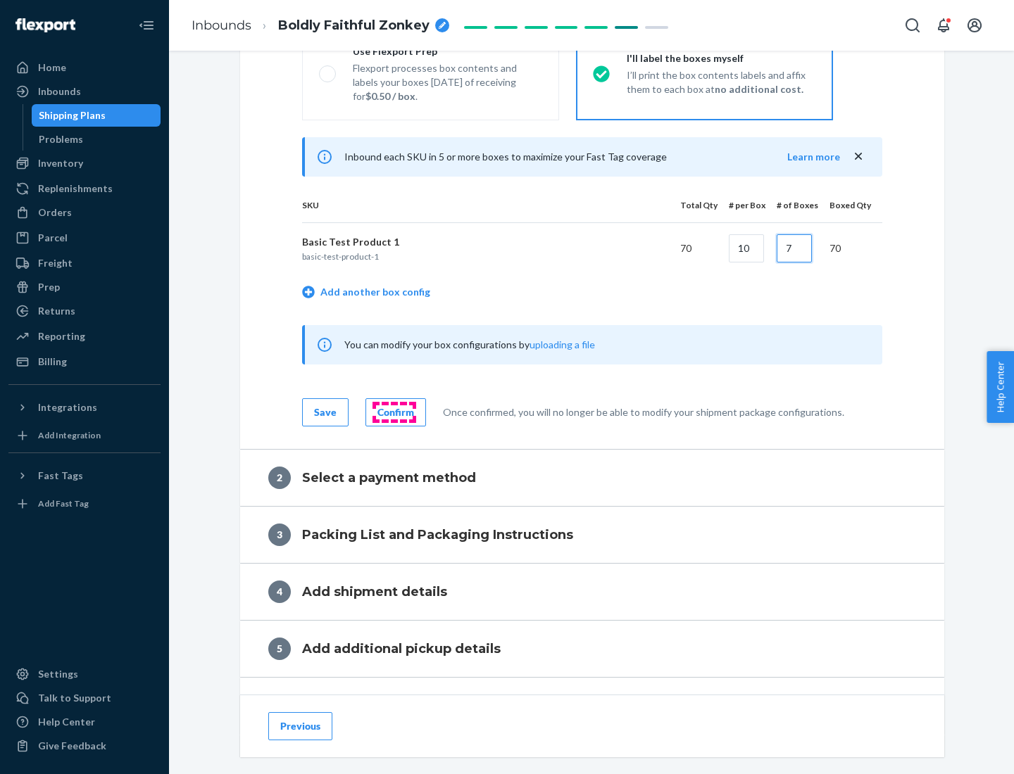
type input "7"
click at [393, 412] on div "Confirm" at bounding box center [395, 412] width 37 height 14
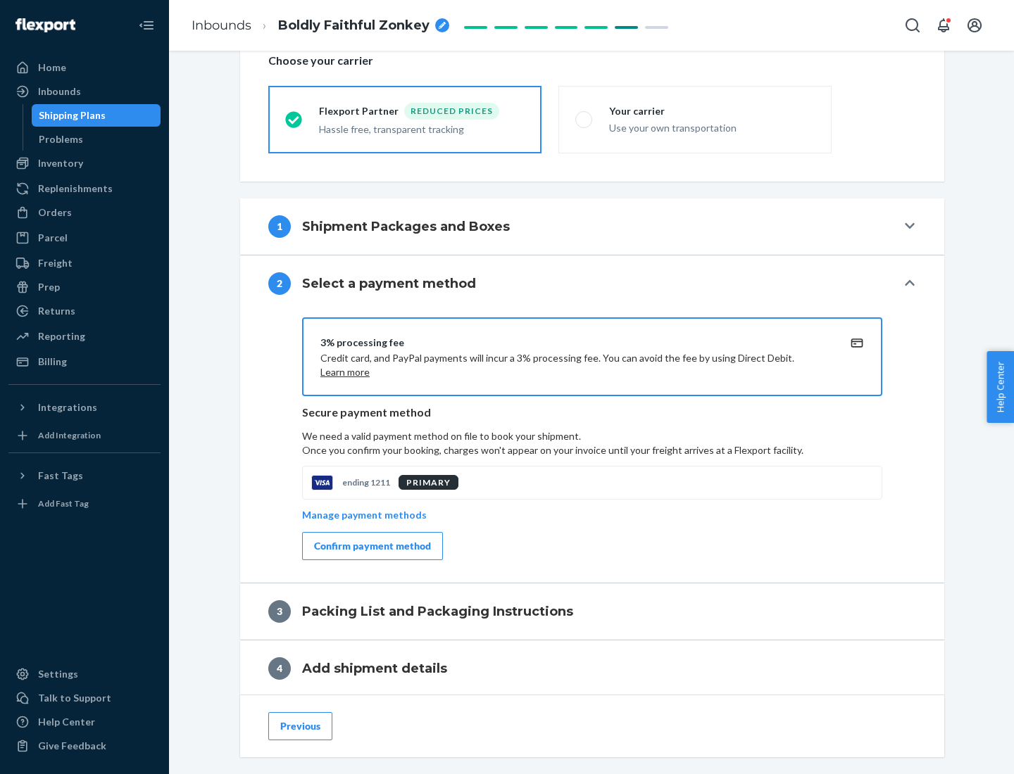
scroll to position [505, 0]
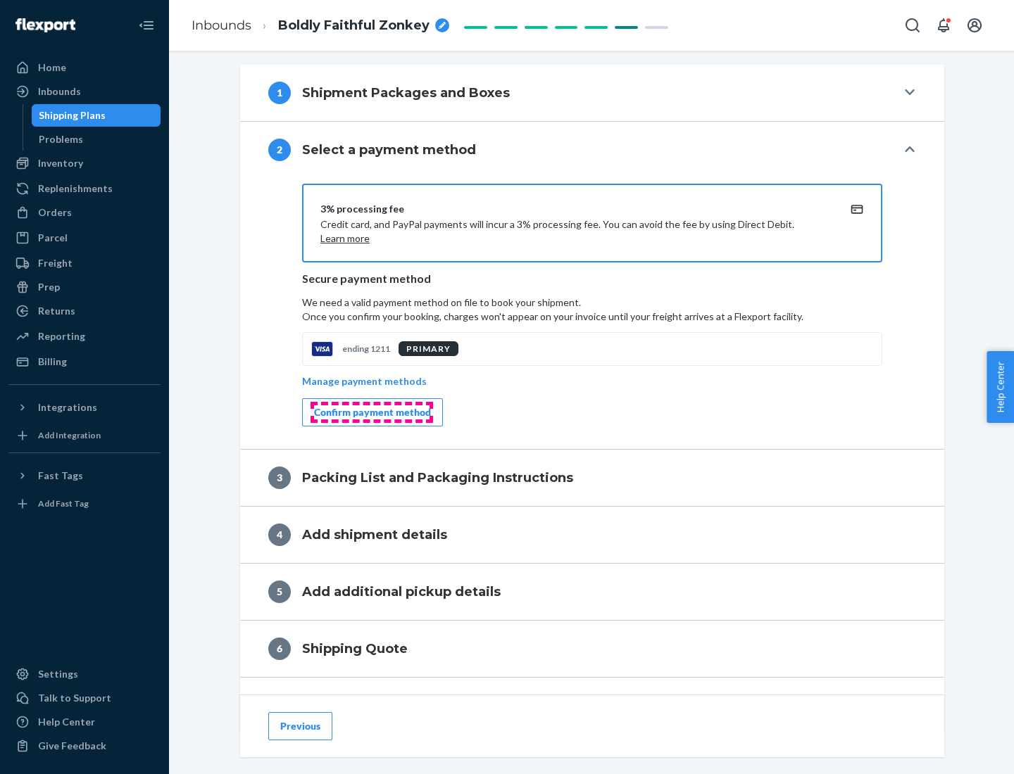
click at [371, 412] on div "Confirm payment method" at bounding box center [372, 412] width 117 height 14
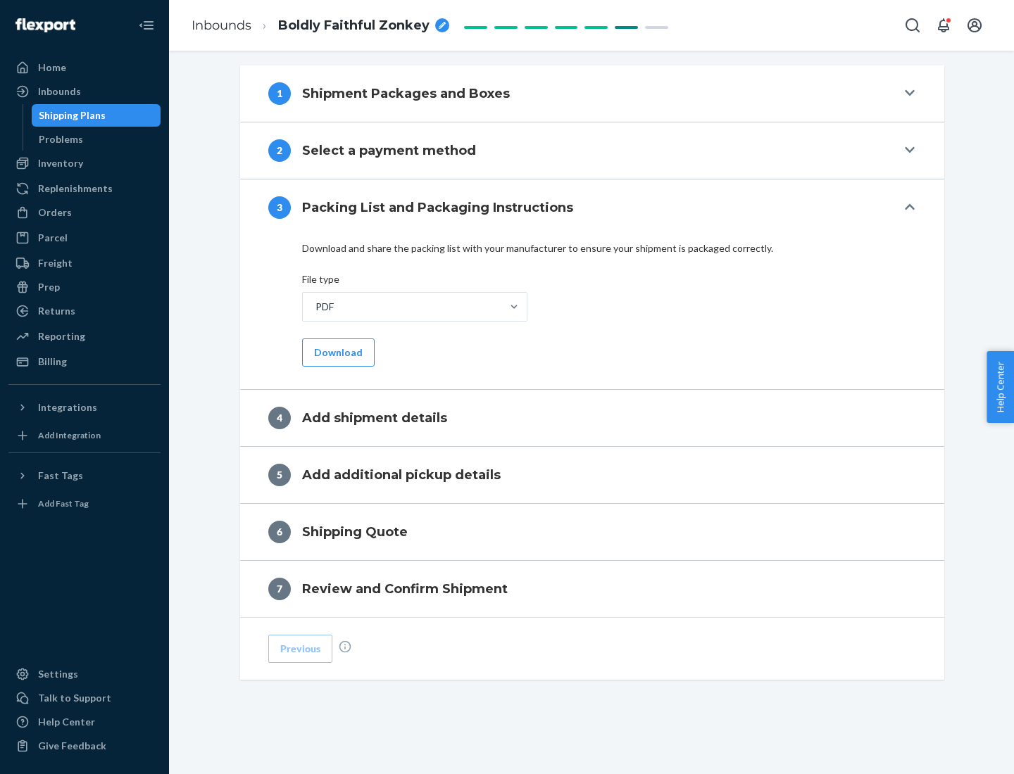
scroll to position [444, 0]
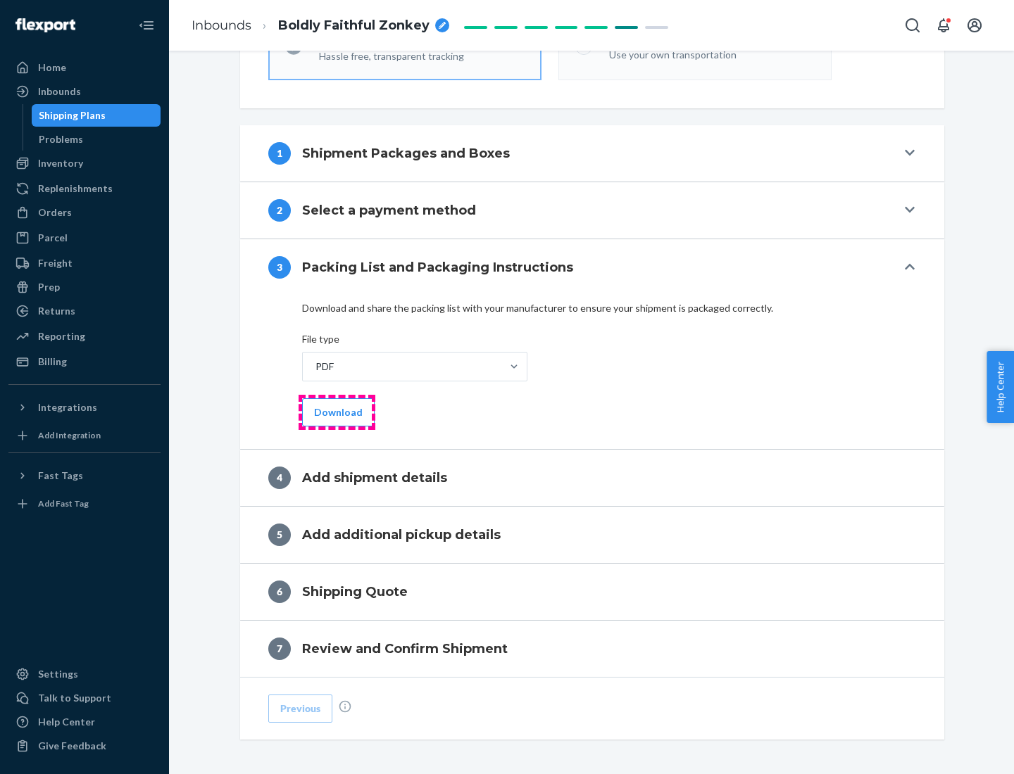
click at [336, 412] on button "Download" at bounding box center [338, 412] width 72 height 28
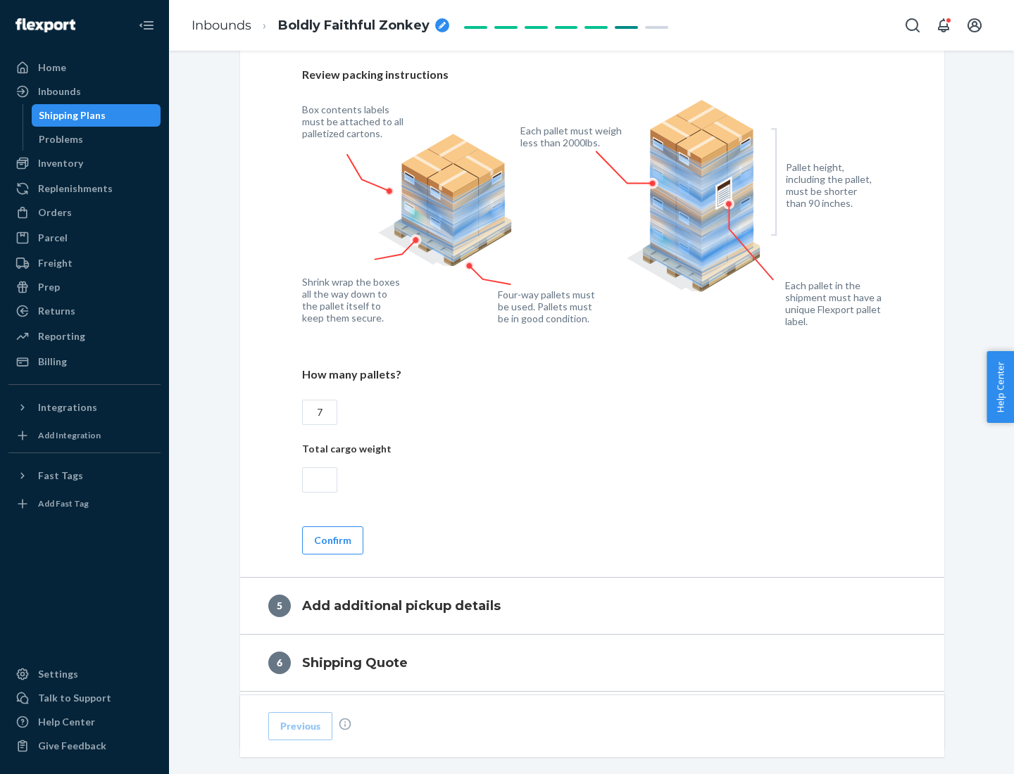
scroll to position [914, 0]
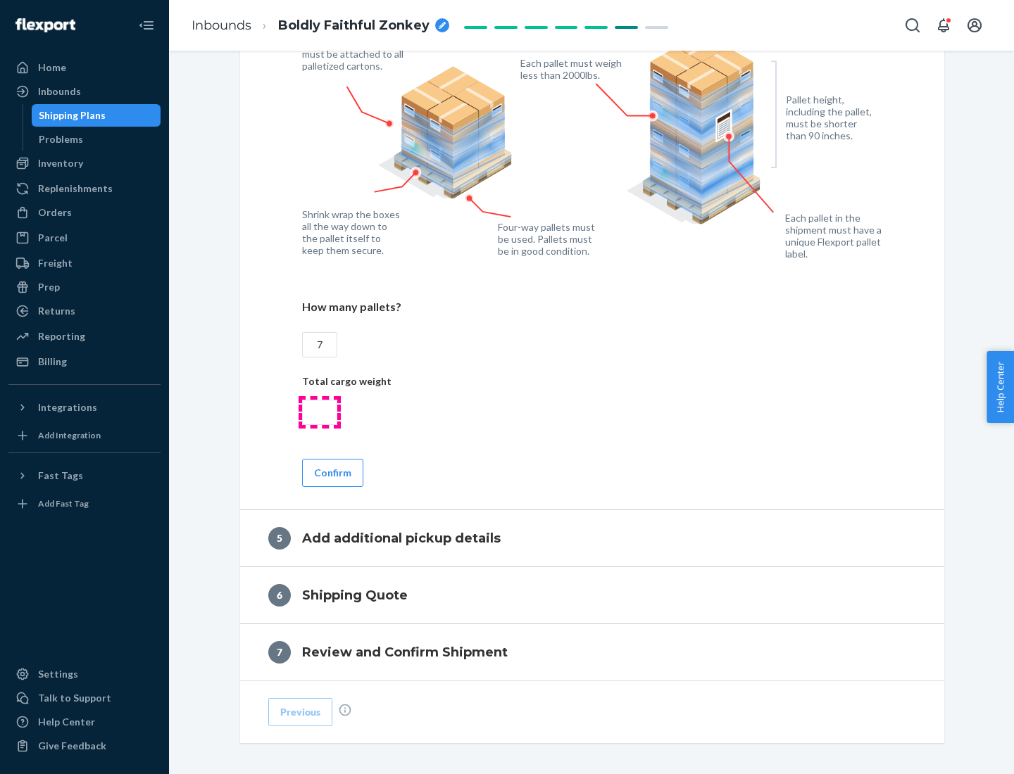
type input "7"
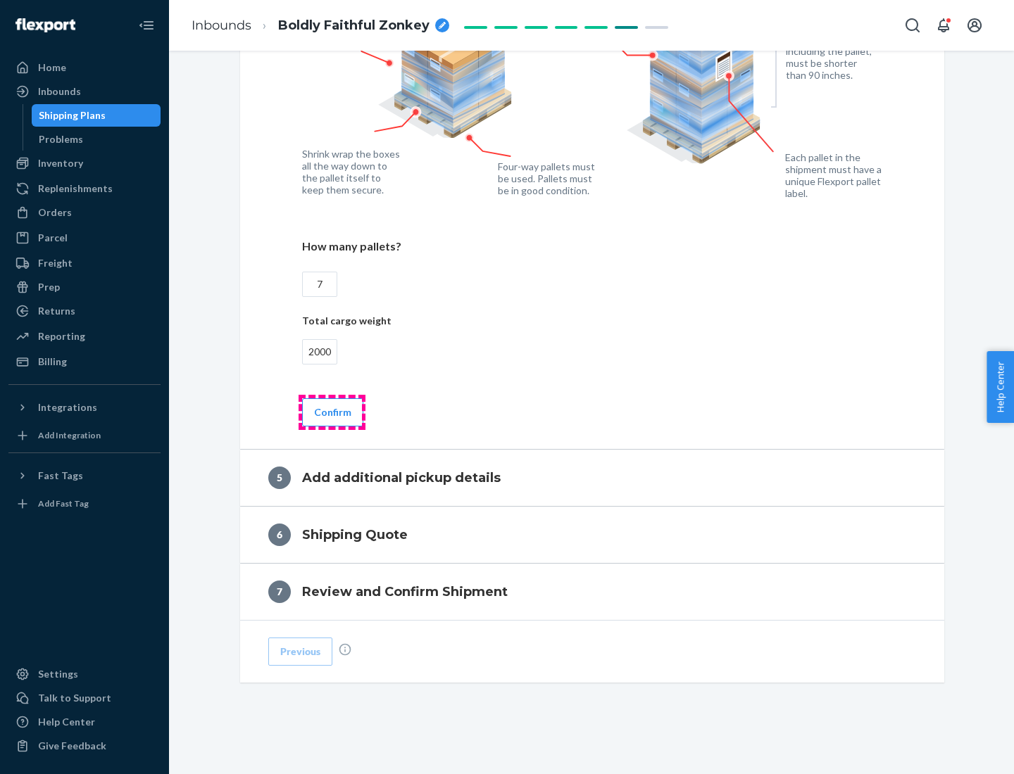
type input "2000"
click at [332, 412] on button "Confirm" at bounding box center [332, 412] width 61 height 28
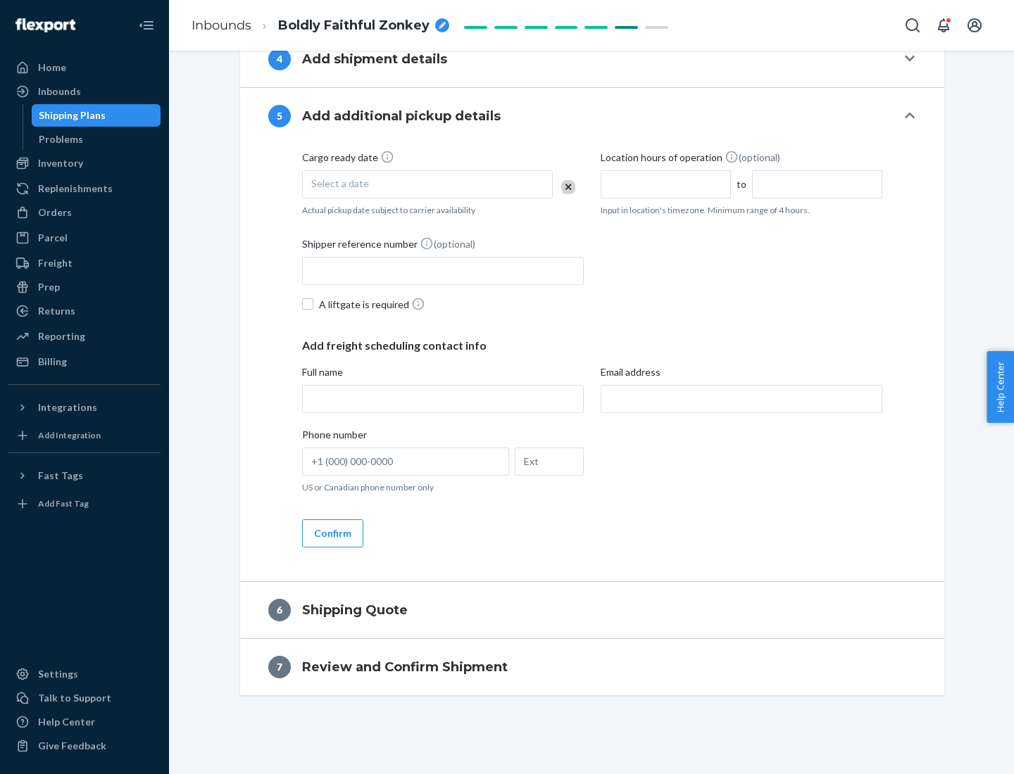
scroll to position [481, 0]
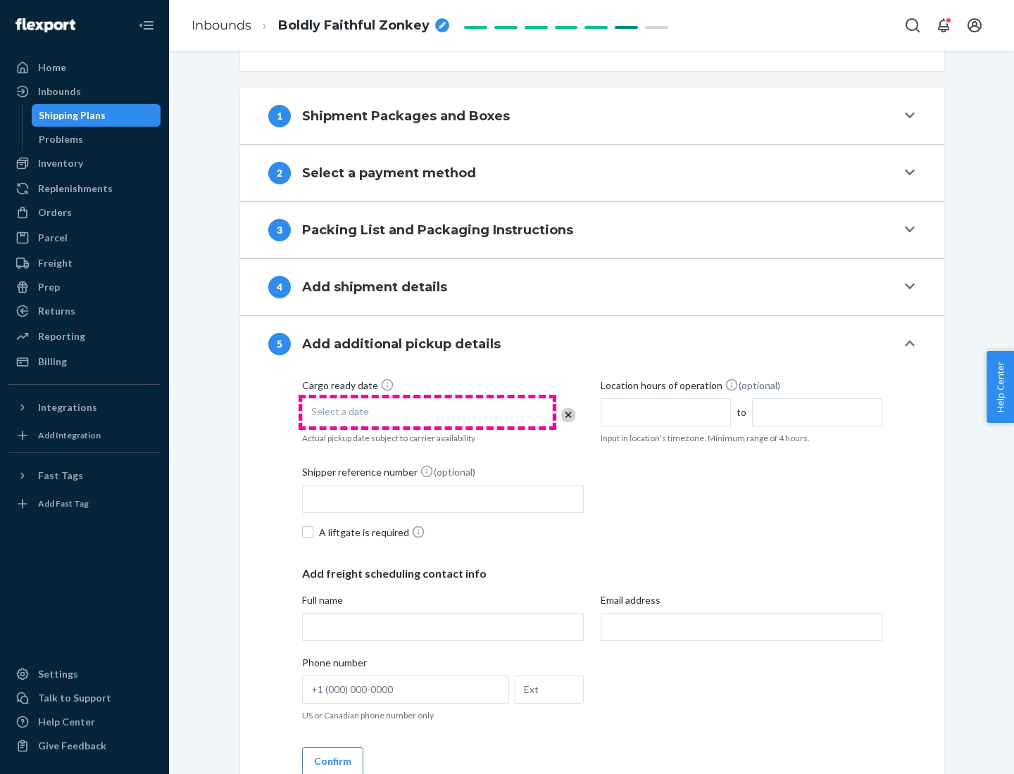
click at [427, 412] on div "Select a date" at bounding box center [427, 412] width 251 height 28
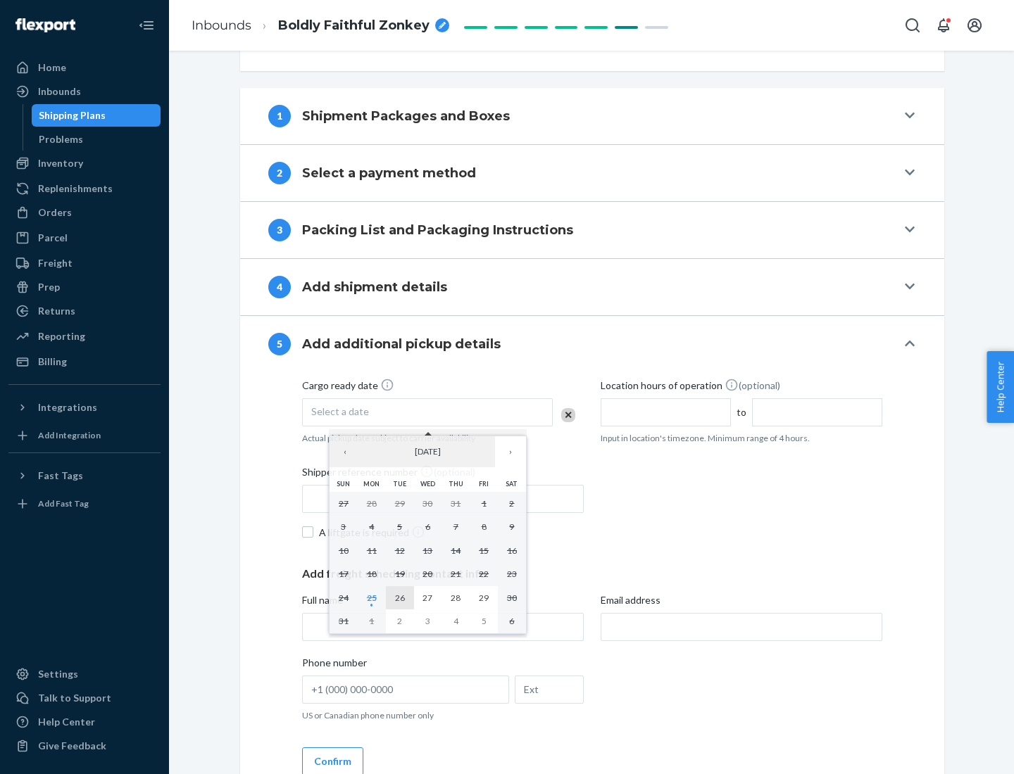
click at [399, 598] on abbr "26" at bounding box center [400, 598] width 10 height 11
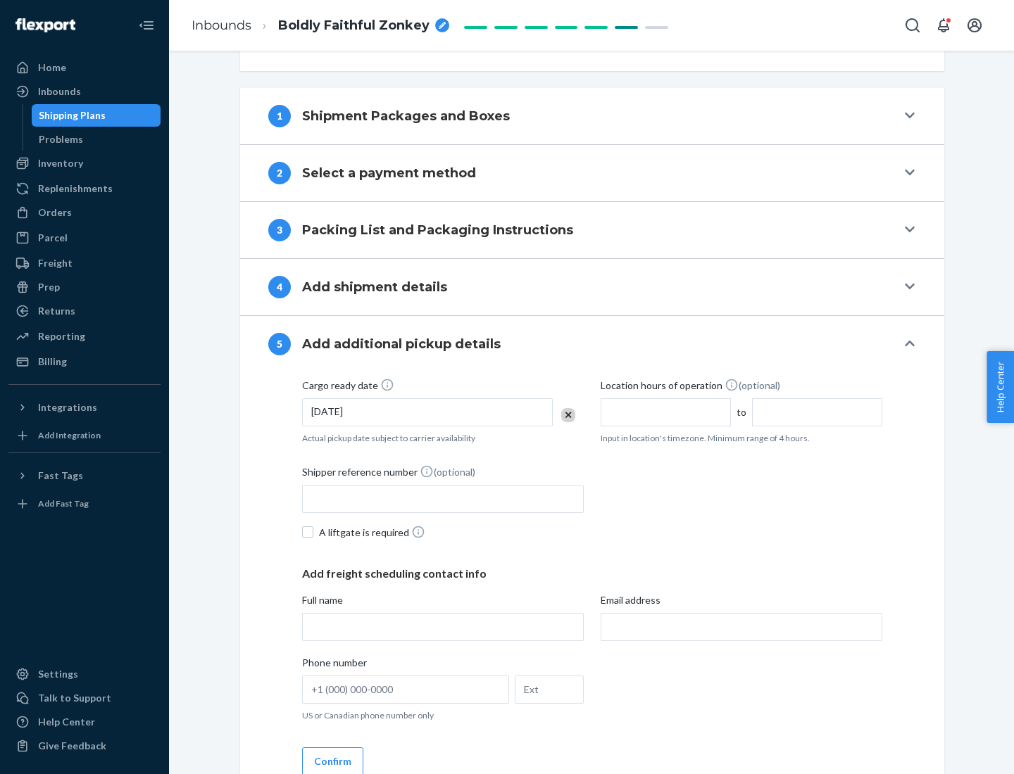
scroll to position [696, 0]
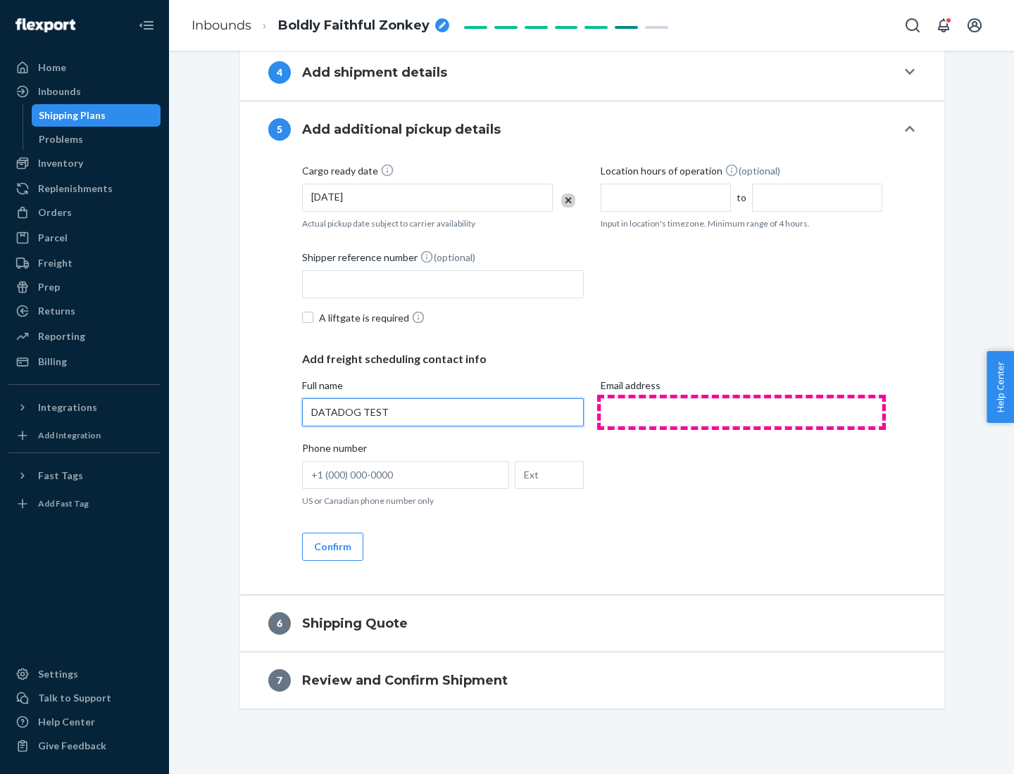
type input "DATADOG TEST"
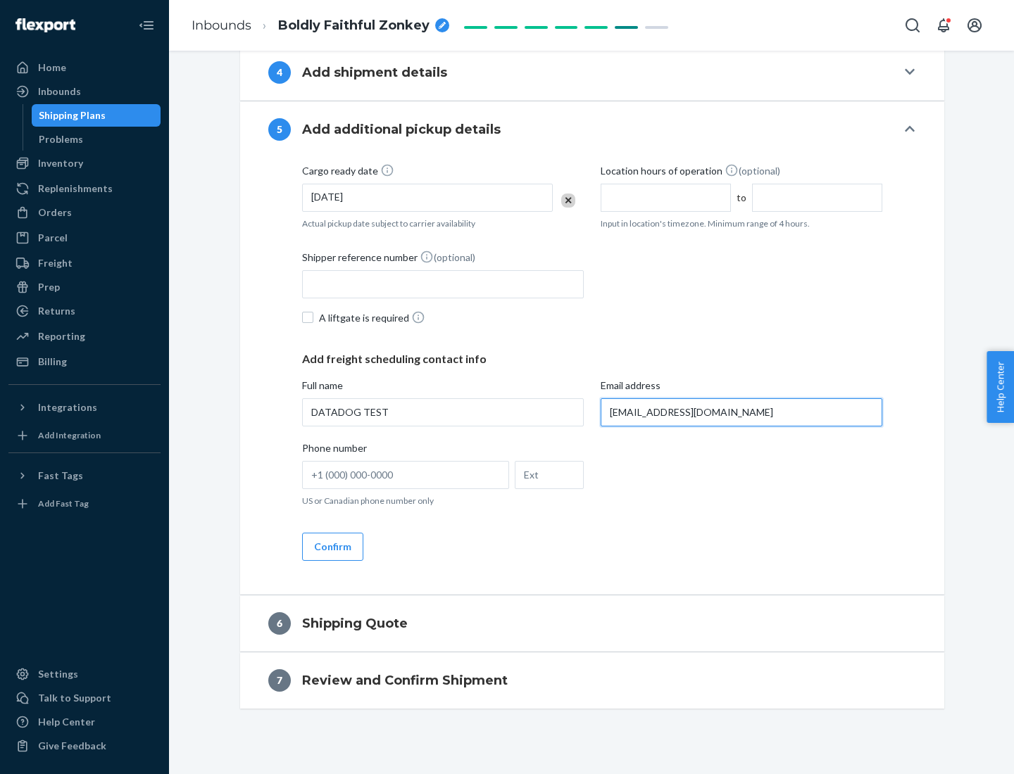
scroll to position [709, 0]
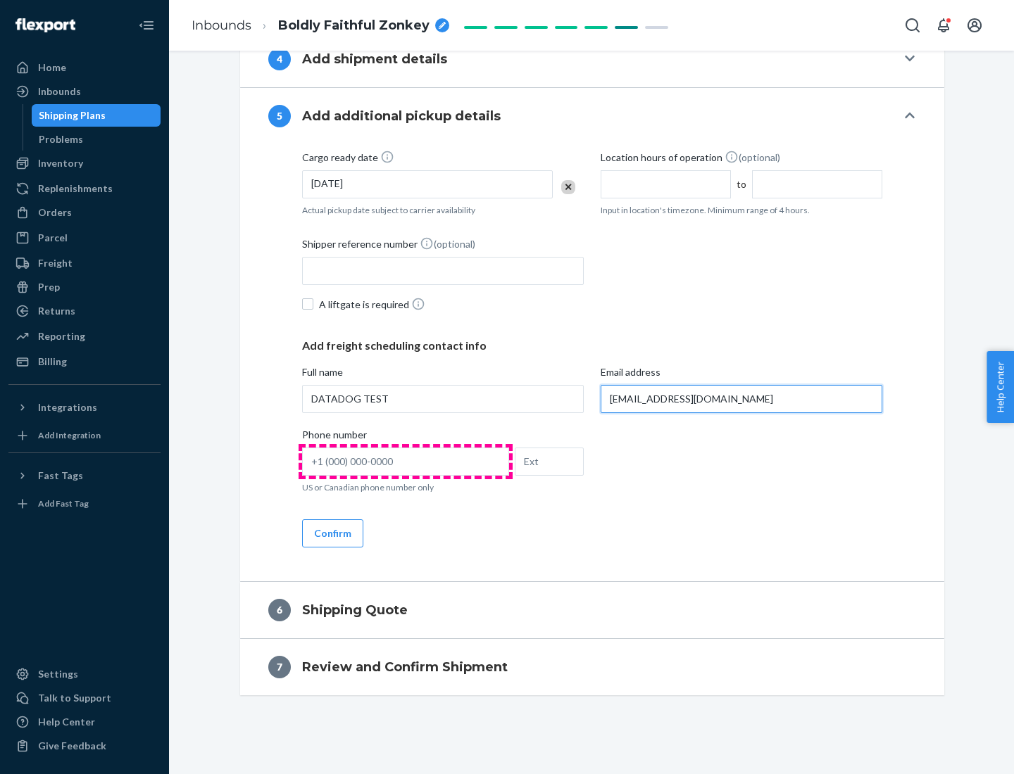
type input "[EMAIL_ADDRESS][DOMAIN_NAME]"
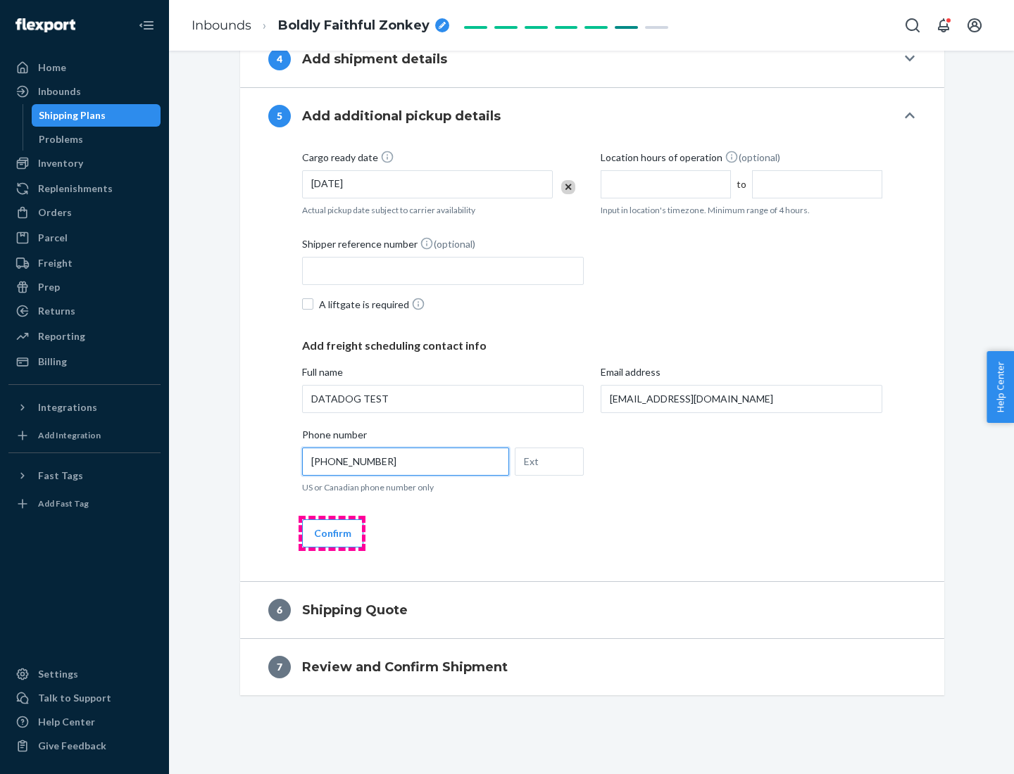
type input "[PHONE_NUMBER]"
click at [332, 533] on button "Confirm" at bounding box center [332, 533] width 61 height 28
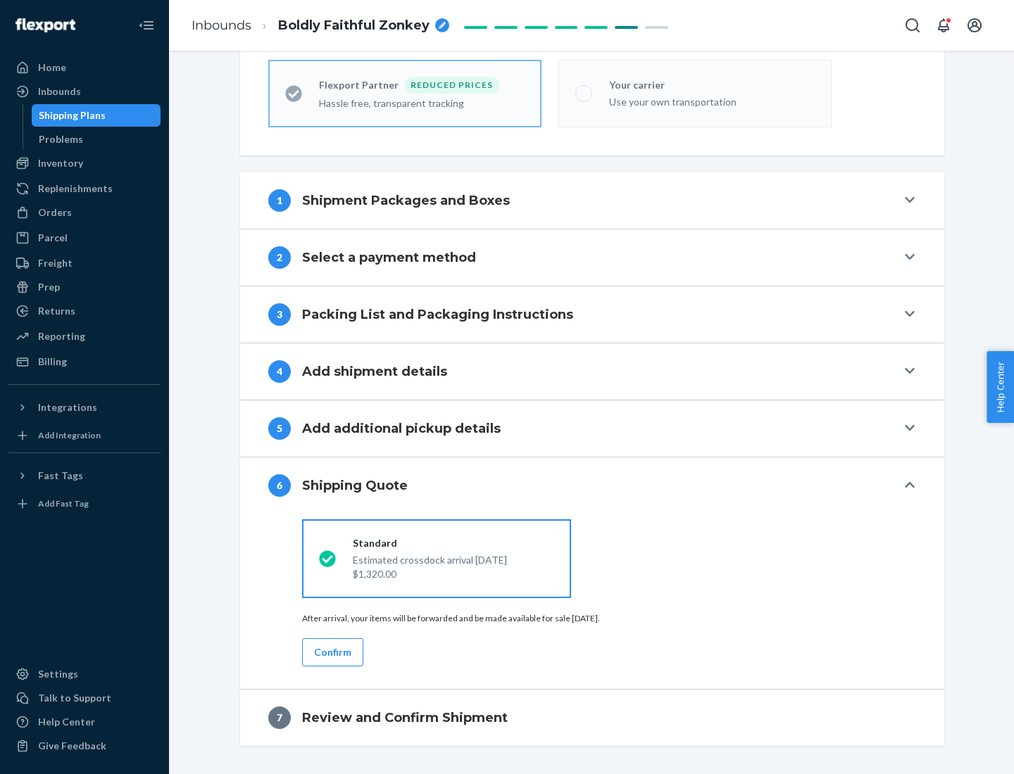
scroll to position [448, 0]
